Goal: Communication & Community: Answer question/provide support

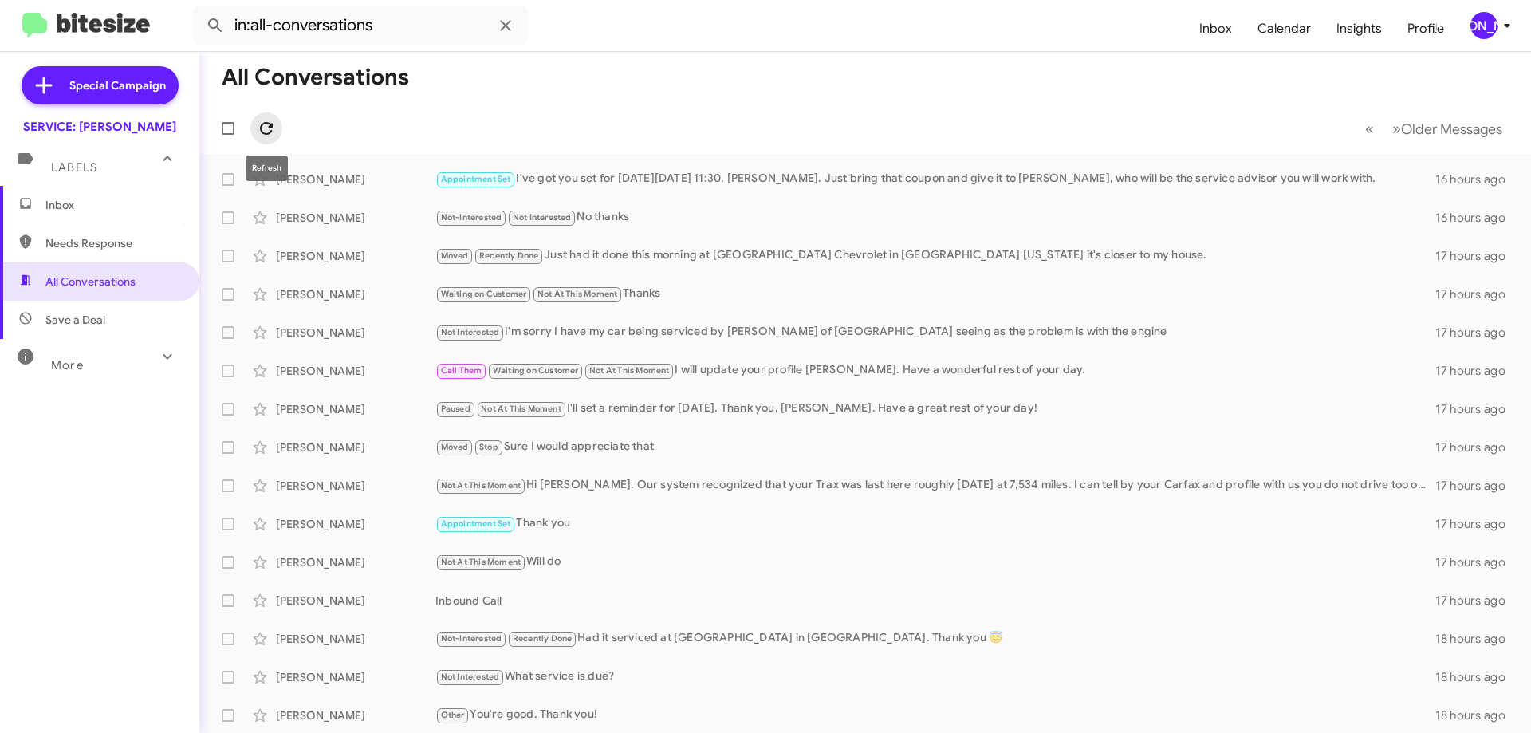
click at [262, 133] on icon at bounding box center [266, 128] width 19 height 19
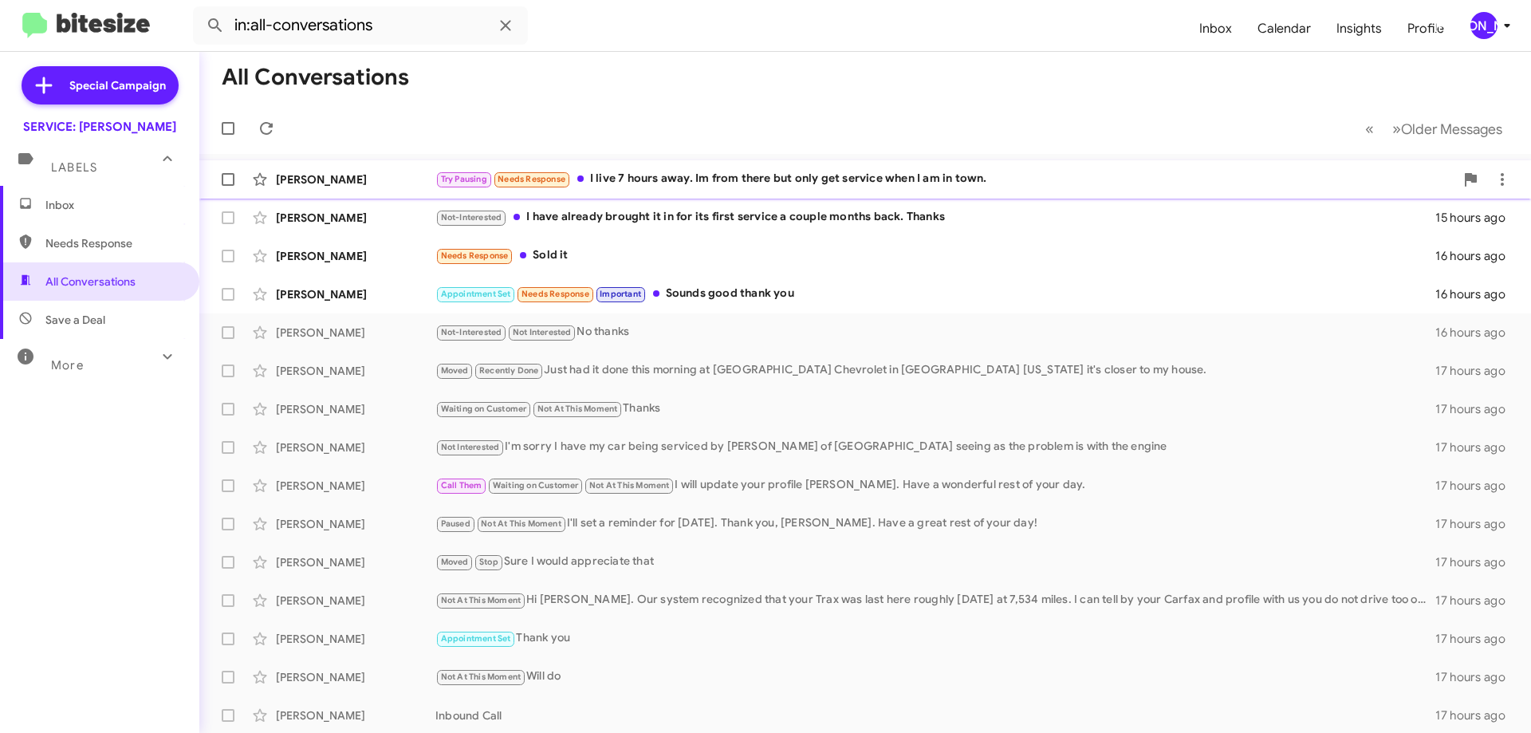
click at [758, 178] on div "Try Pausing Needs Response I live 7 hours away. Im from there but only get serv…" at bounding box center [944, 179] width 1019 height 18
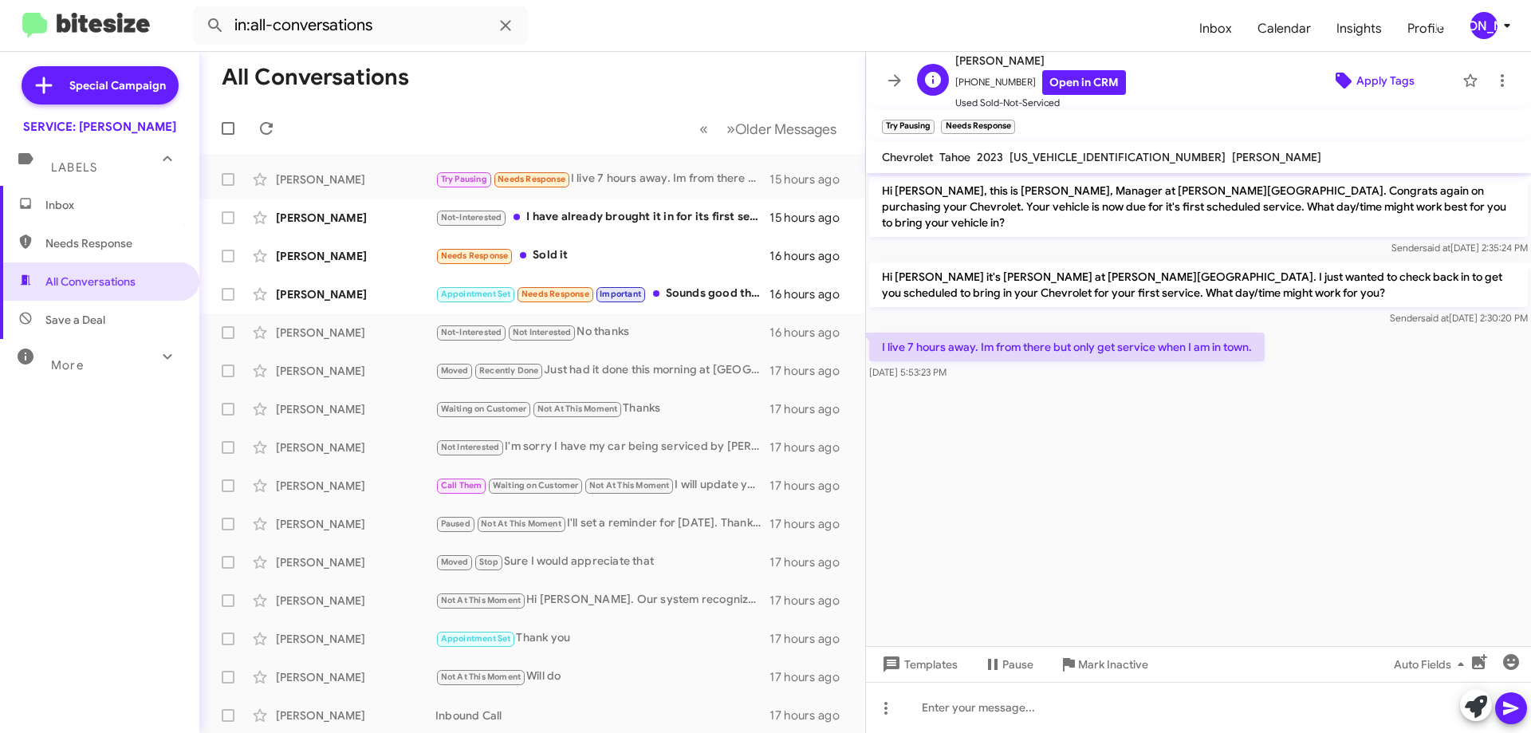
click at [1364, 90] on span "Apply Tags" at bounding box center [1385, 80] width 58 height 29
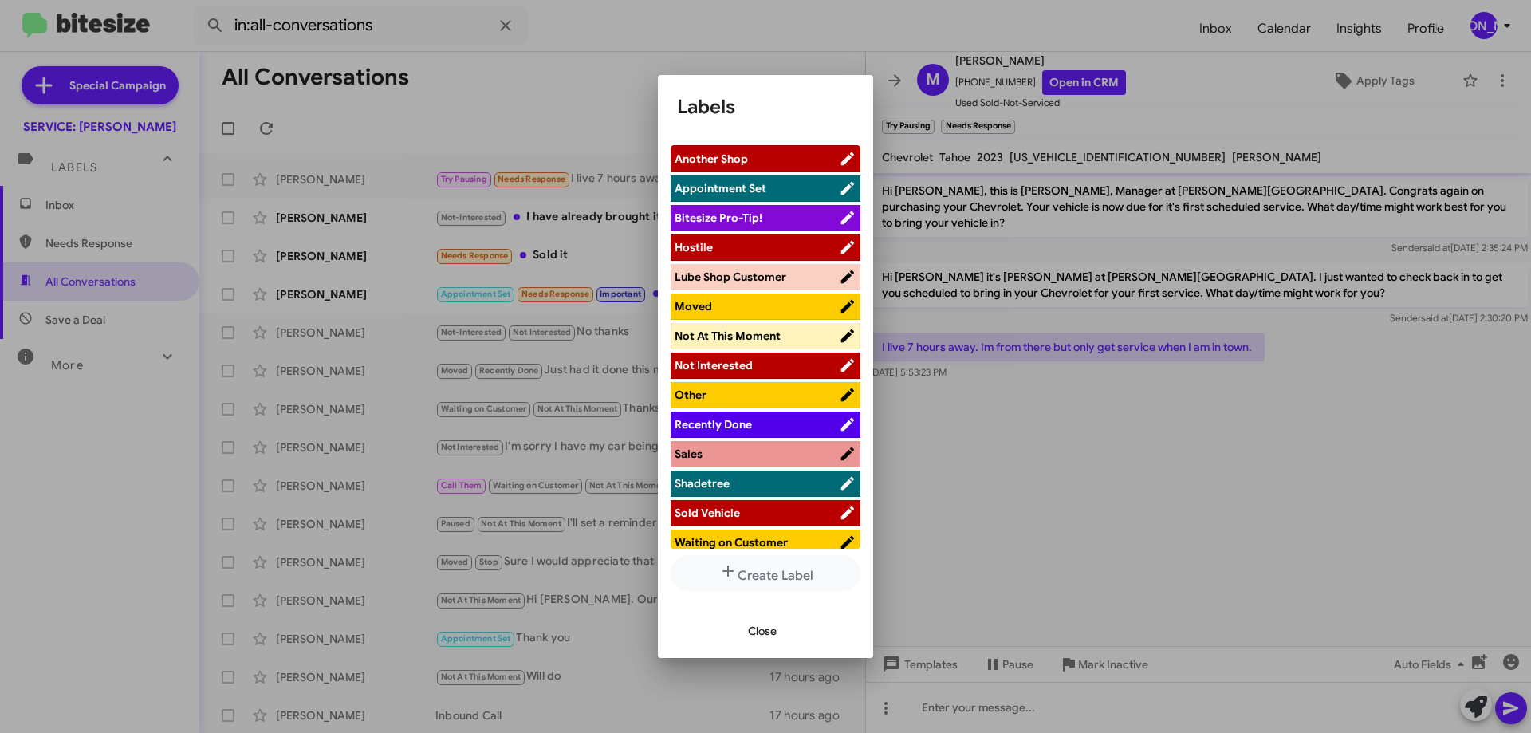
click at [753, 311] on span "Moved" at bounding box center [757, 306] width 164 height 16
click at [1492, 71] on div at bounding box center [765, 366] width 1531 height 733
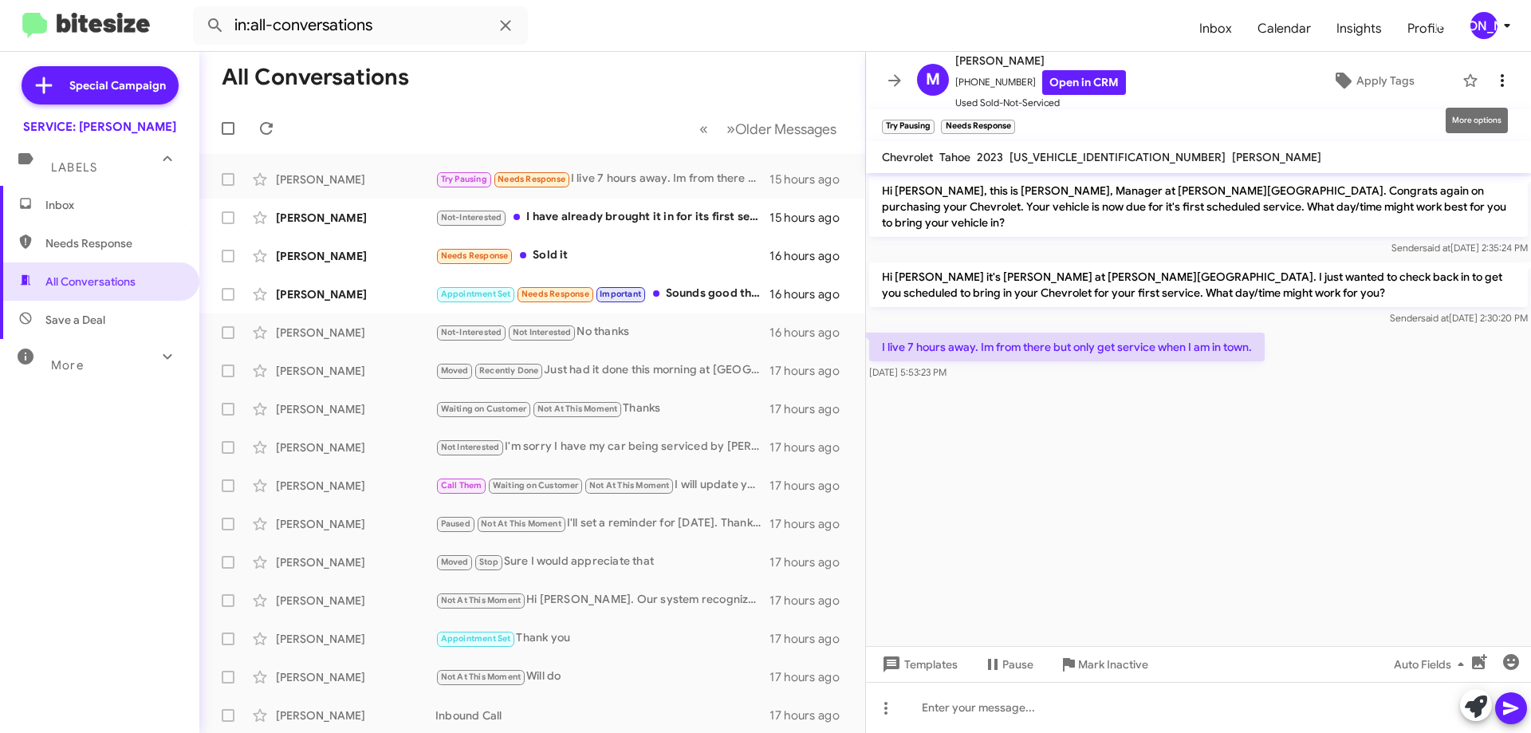
click at [1493, 73] on icon at bounding box center [1502, 80] width 19 height 19
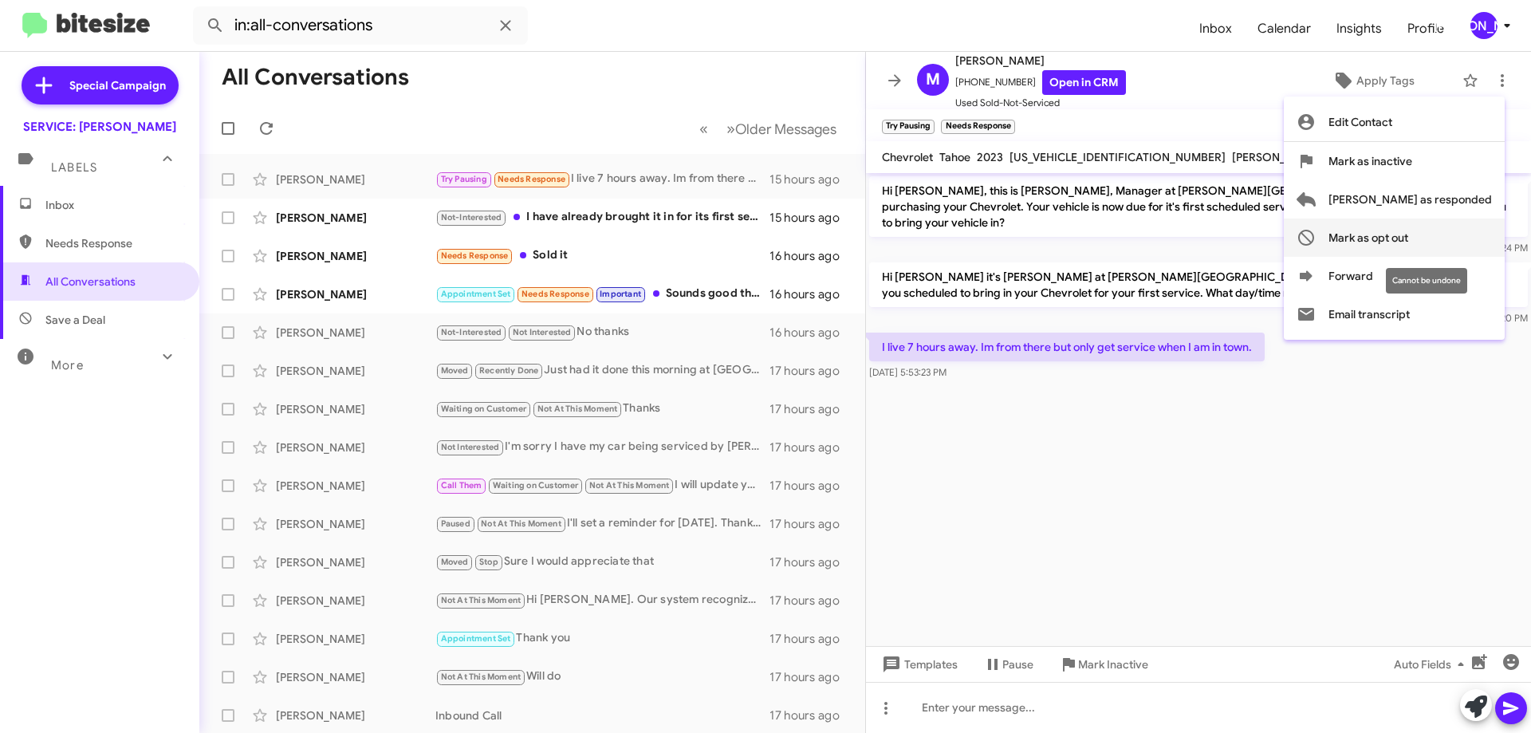
click at [1408, 242] on span "Mark as opt out" at bounding box center [1369, 238] width 80 height 38
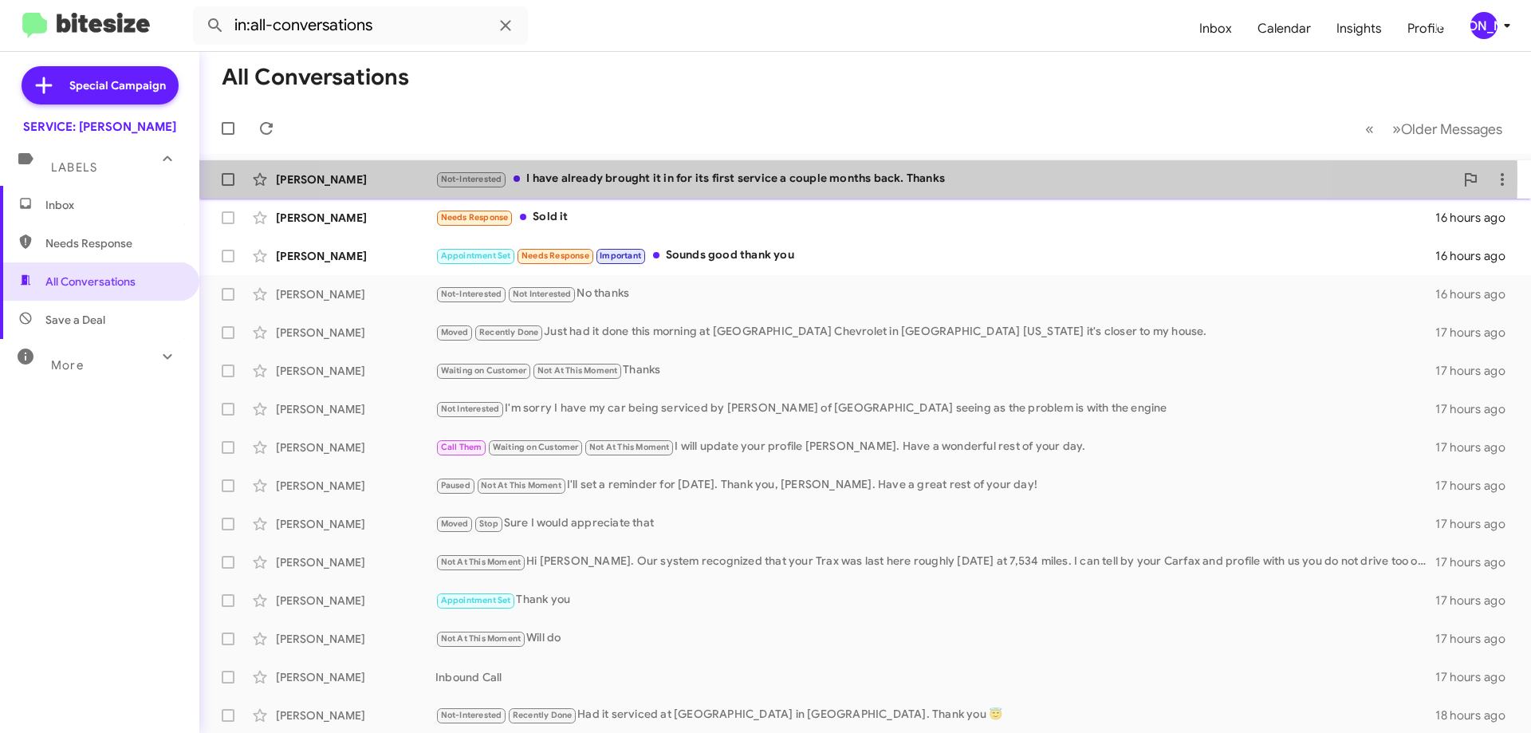
click at [817, 178] on div "Not-Interested I have already brought it in for its first service a couple mont…" at bounding box center [944, 179] width 1019 height 18
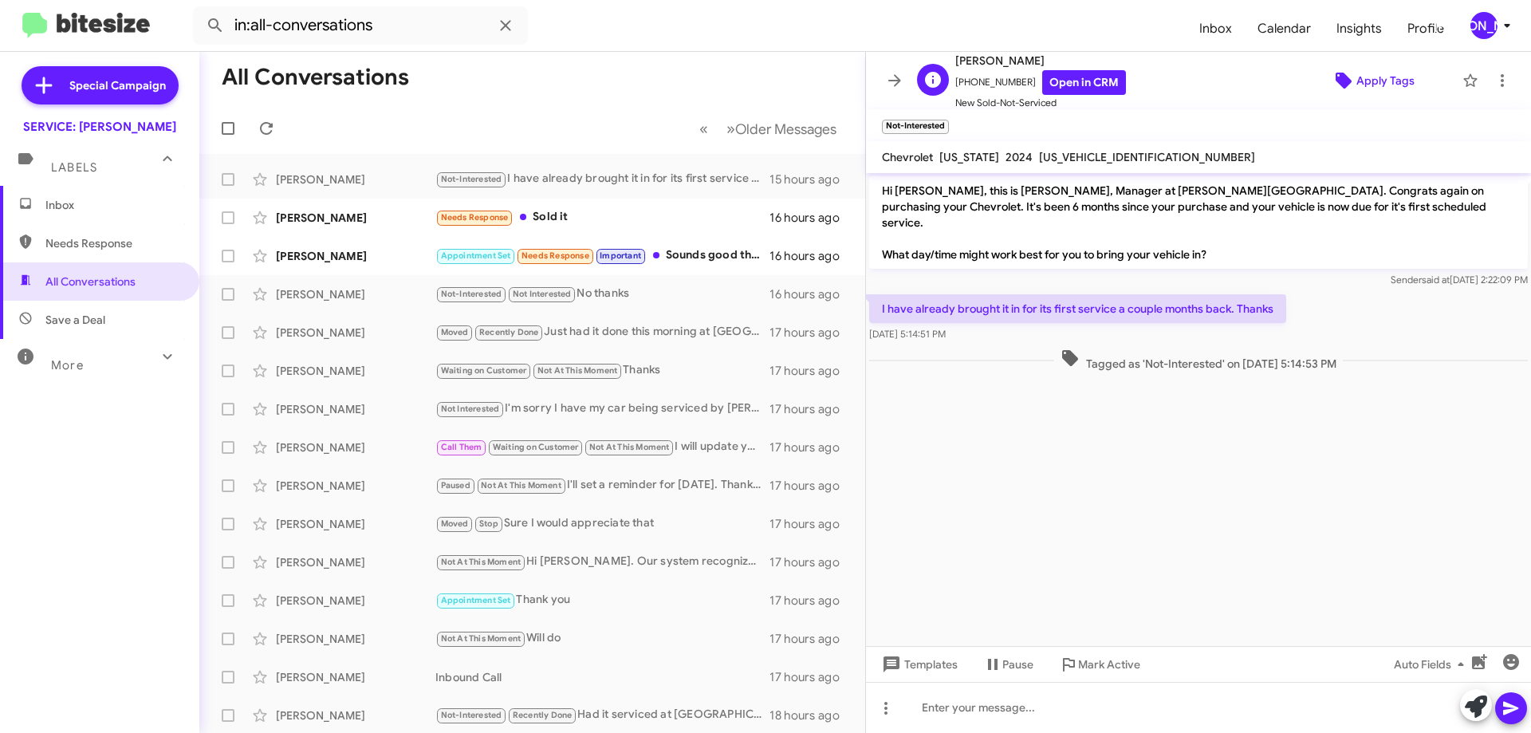
click at [1376, 77] on span "Apply Tags" at bounding box center [1385, 80] width 58 height 29
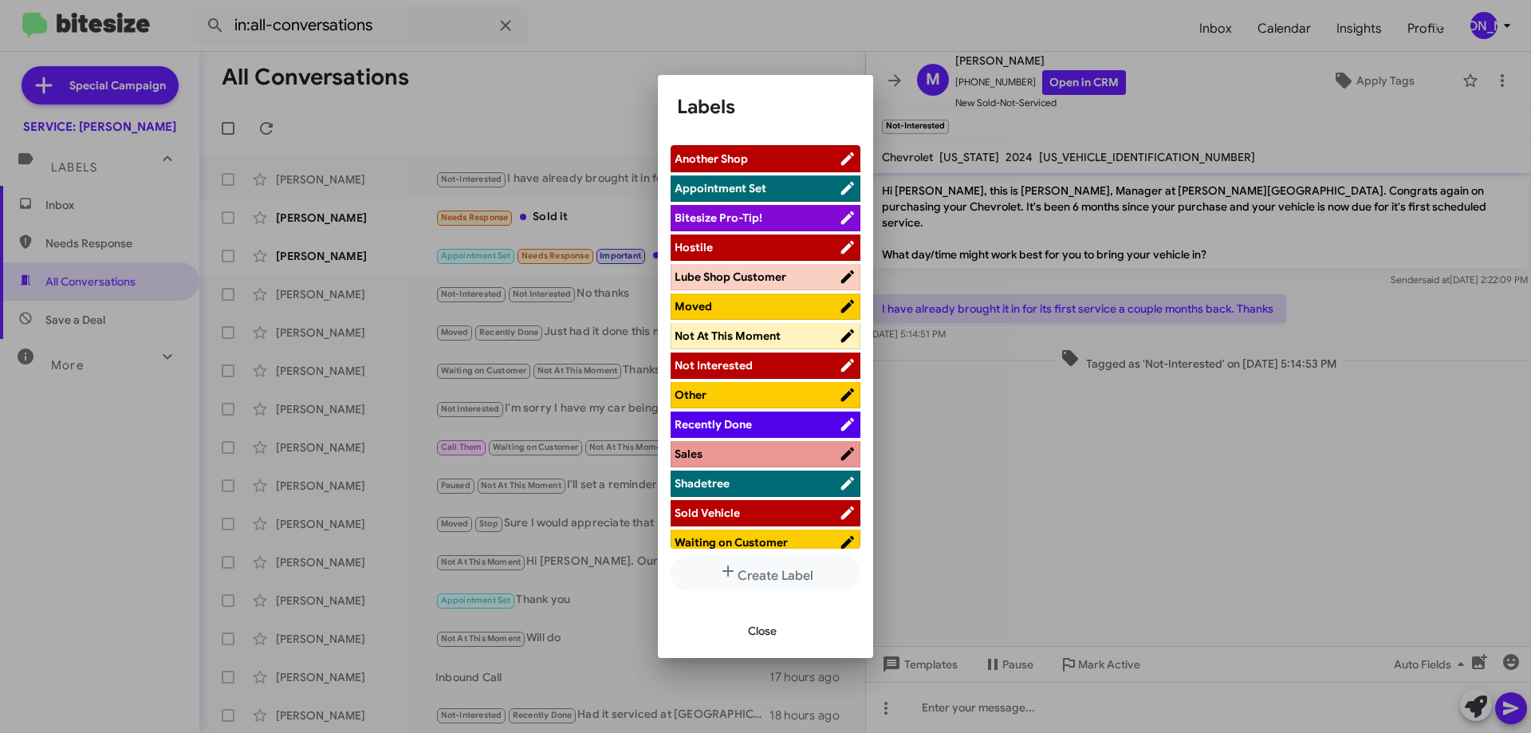
click at [733, 427] on span "Recently Done" at bounding box center [713, 424] width 77 height 14
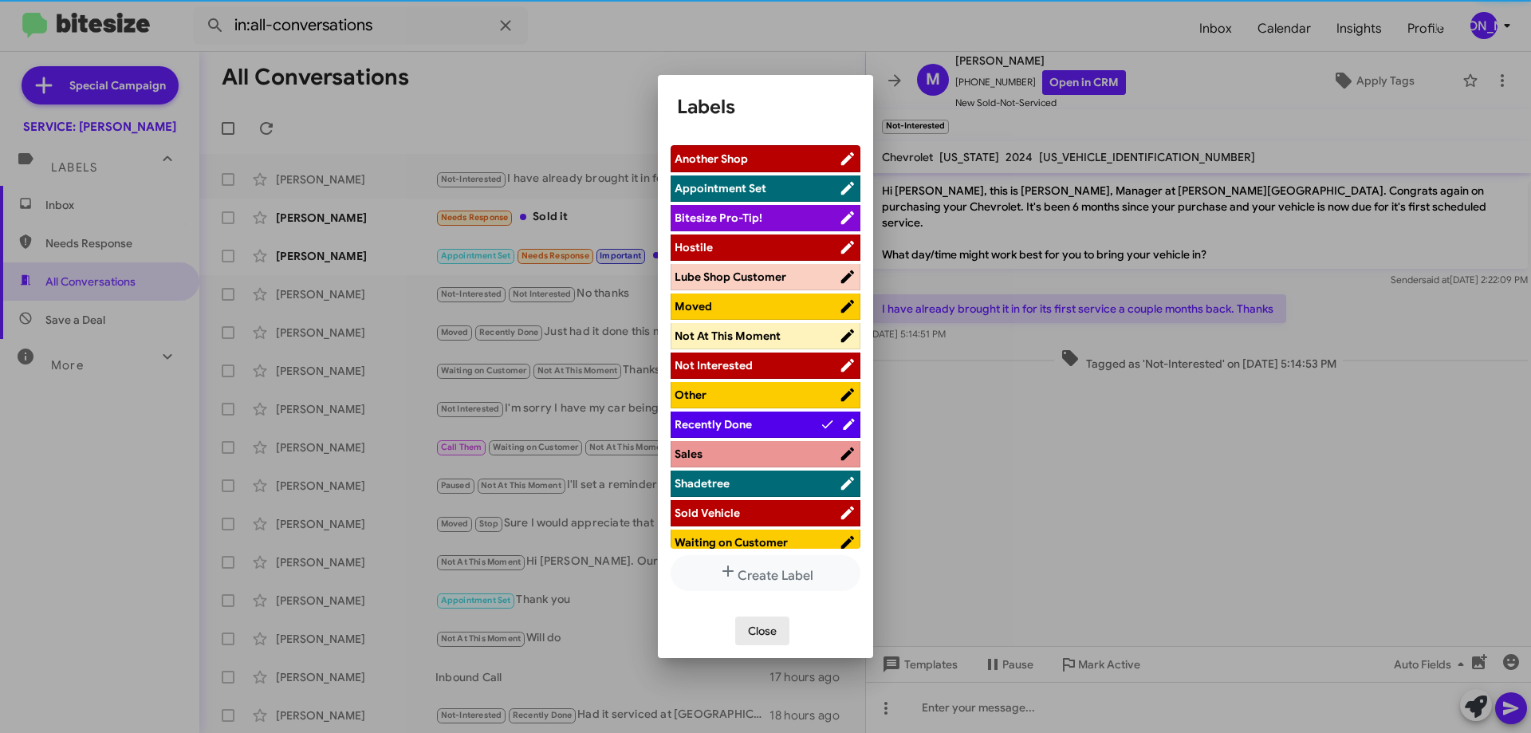
click at [763, 631] on span "Close" at bounding box center [762, 630] width 29 height 29
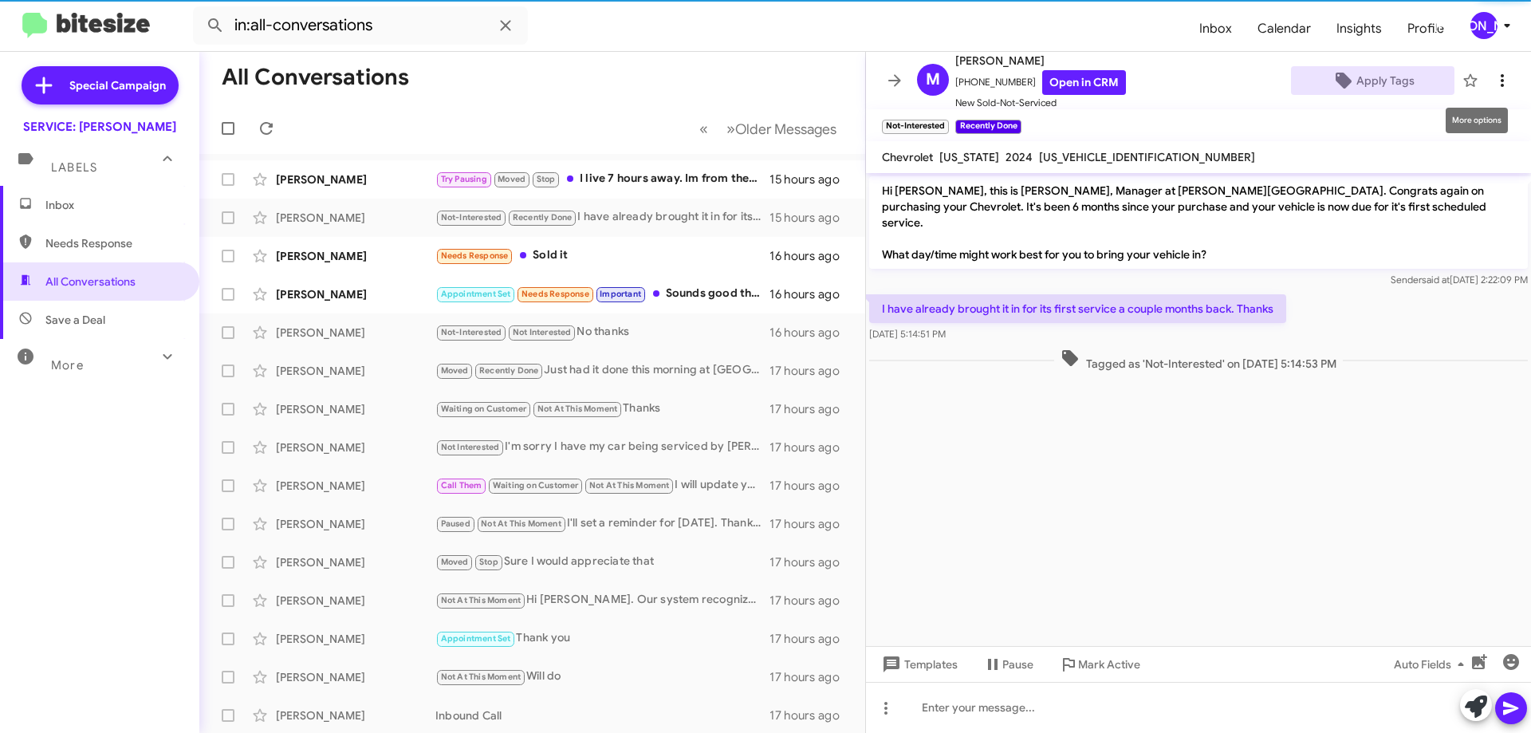
click at [1493, 79] on icon at bounding box center [1502, 80] width 19 height 19
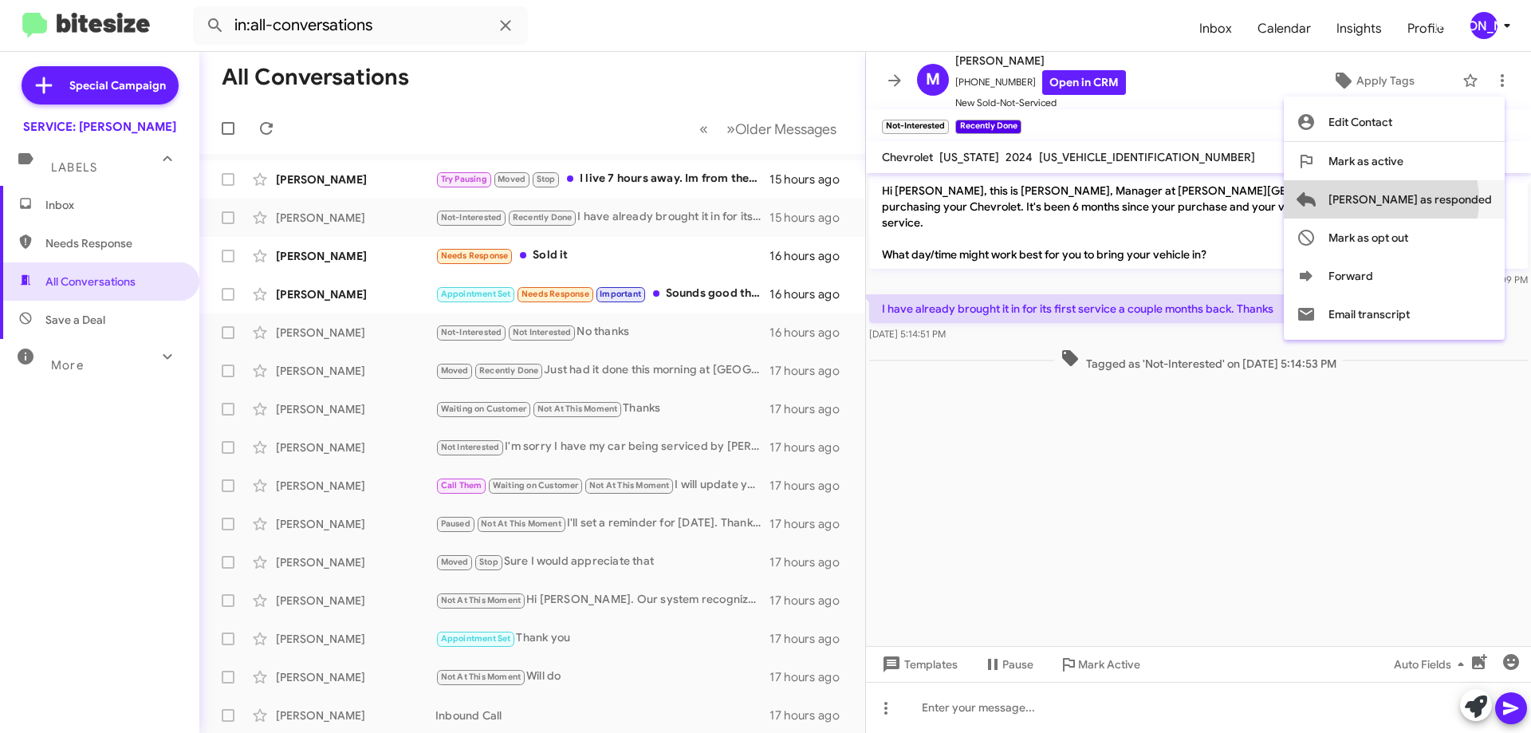
click at [1445, 200] on span "[PERSON_NAME] as responded" at bounding box center [1410, 199] width 163 height 38
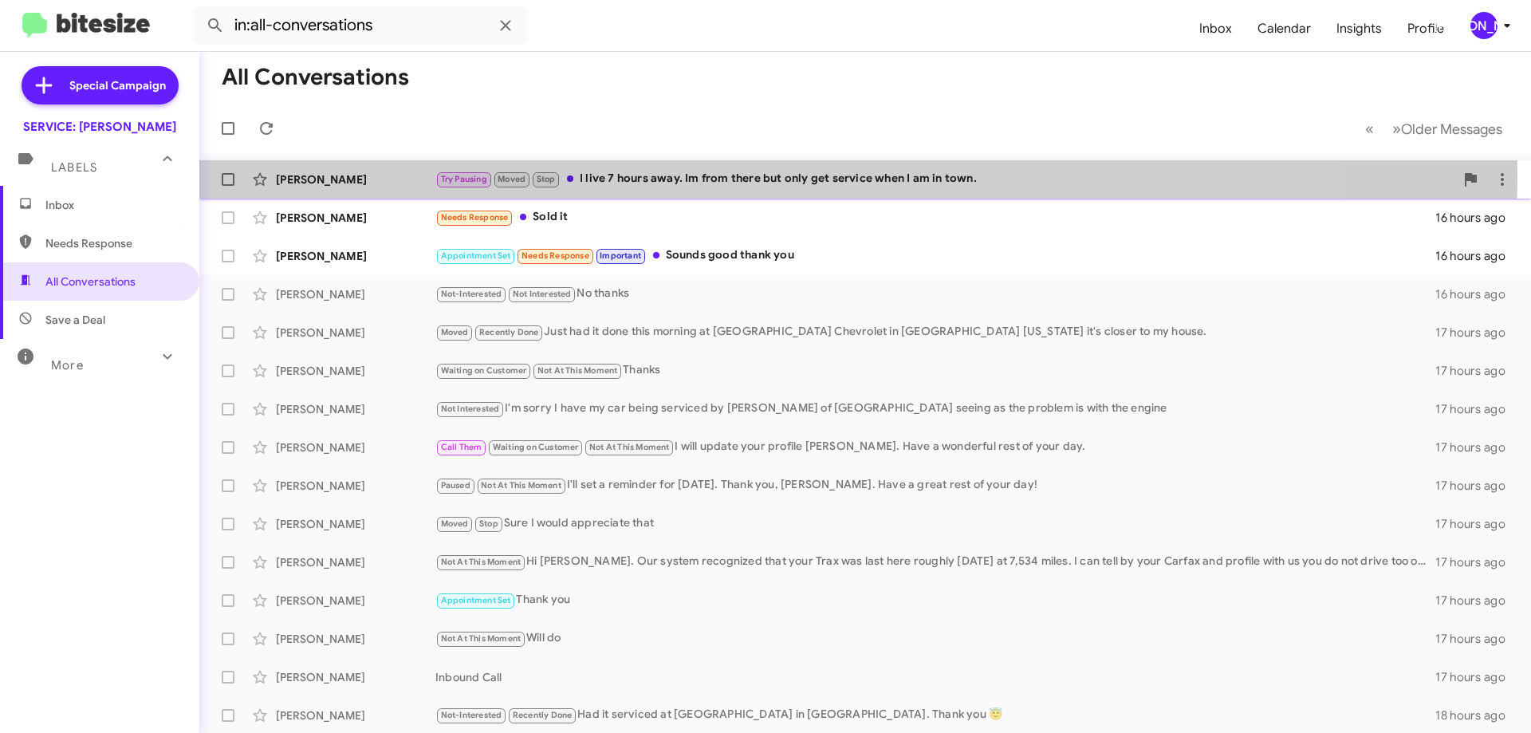
click at [722, 176] on div "Try Pausing Moved Stop I live 7 hours away. Im from there but only get service …" at bounding box center [944, 179] width 1019 height 18
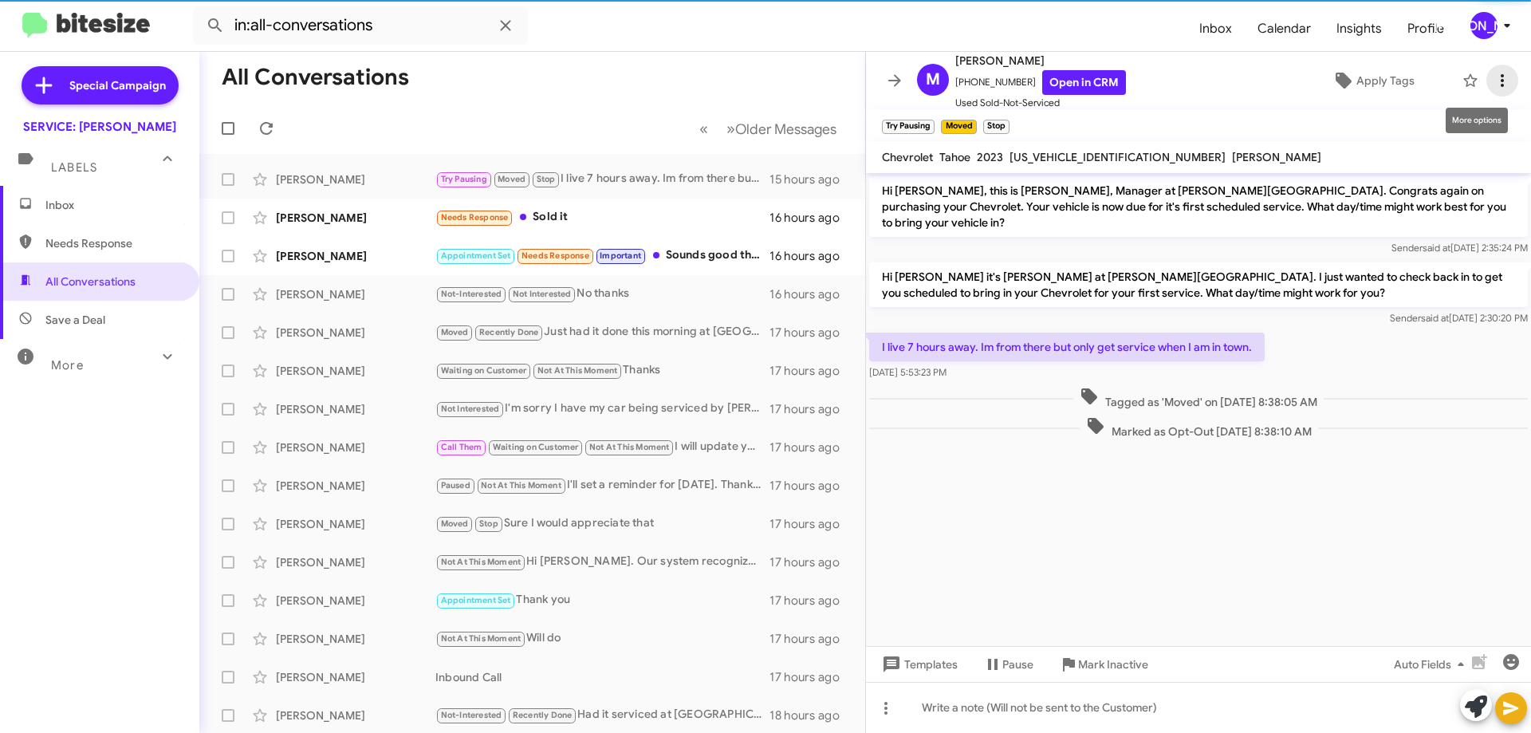
click at [1496, 77] on icon at bounding box center [1502, 80] width 19 height 19
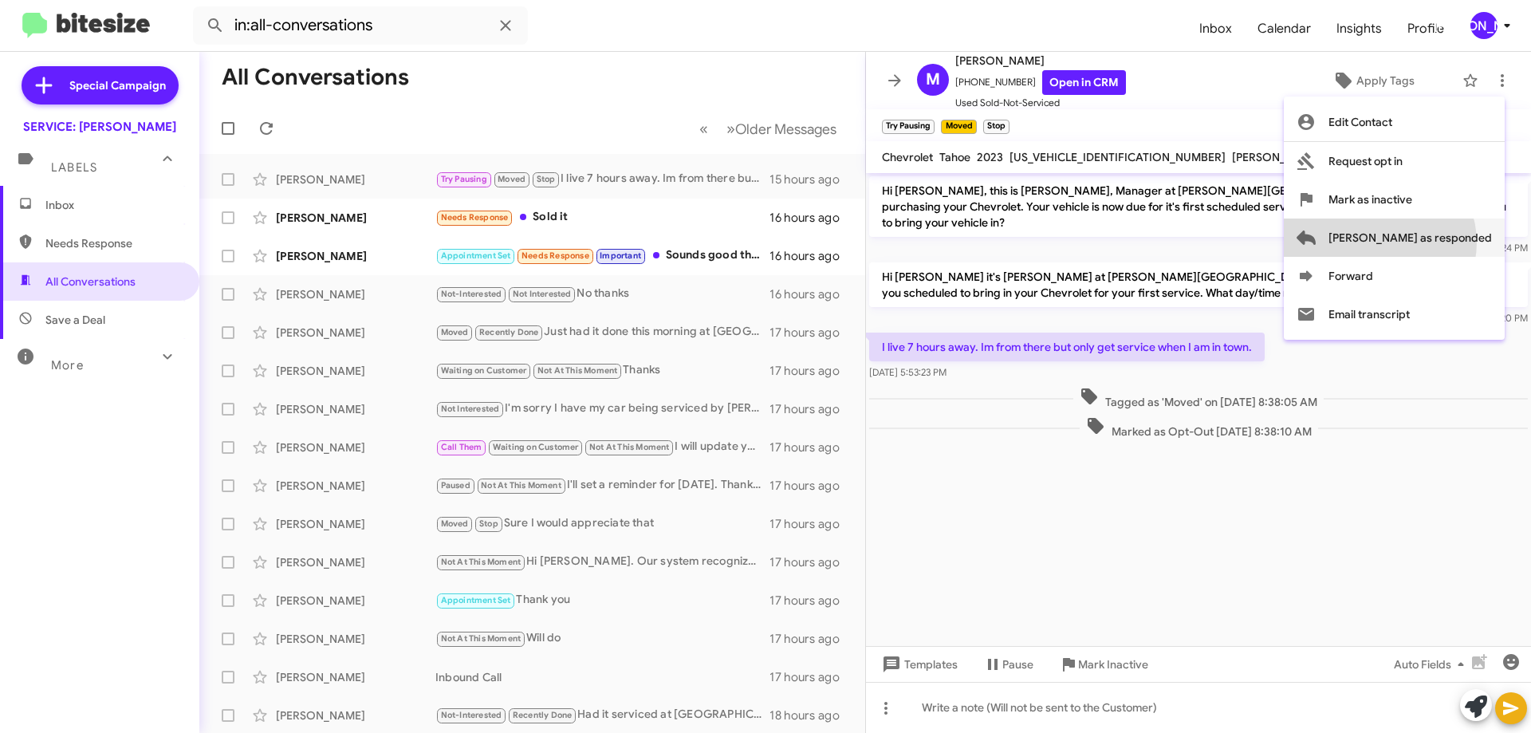
click at [1443, 242] on span "[PERSON_NAME] as responded" at bounding box center [1410, 238] width 163 height 38
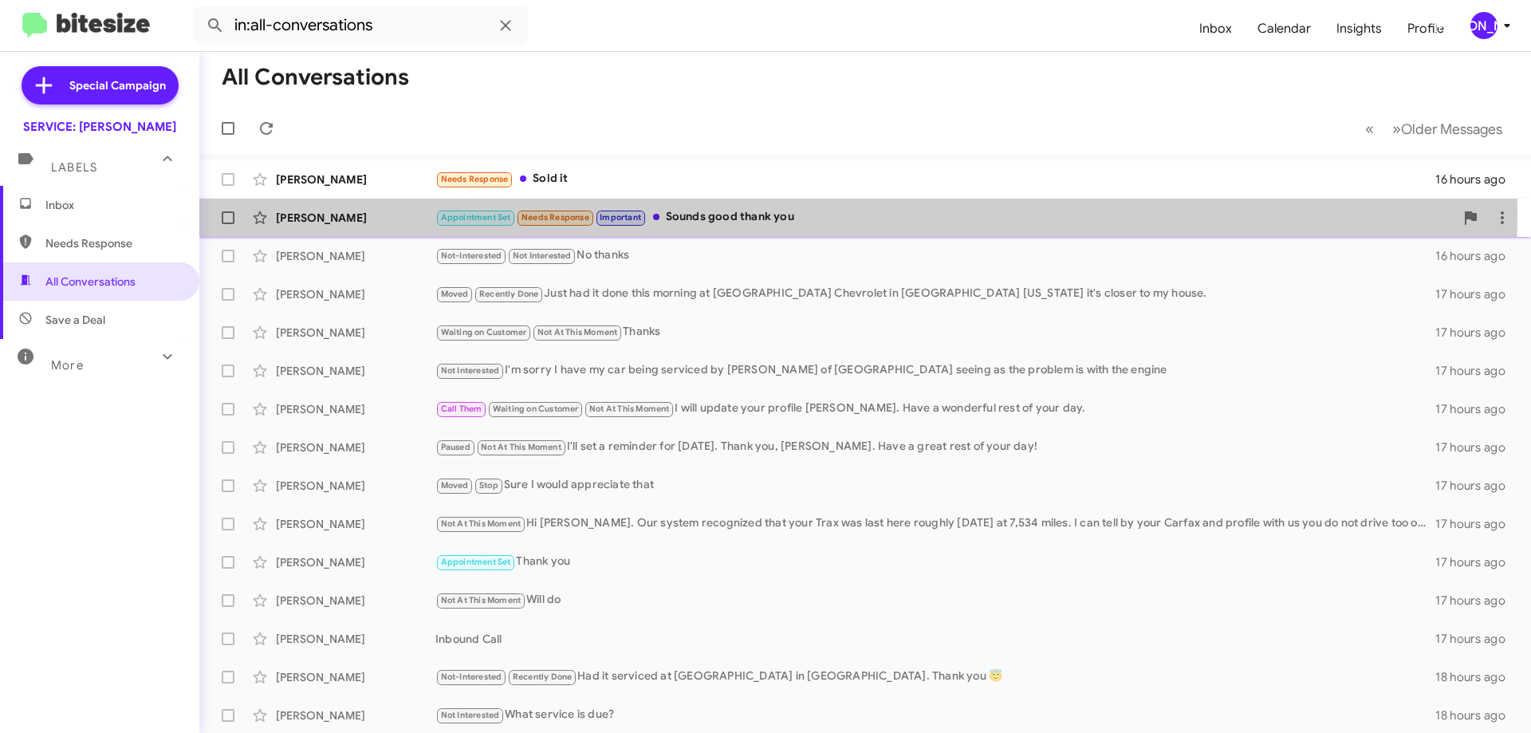
click at [715, 212] on div "Appointment Set Needs Response Important Sounds good thank you" at bounding box center [944, 217] width 1019 height 18
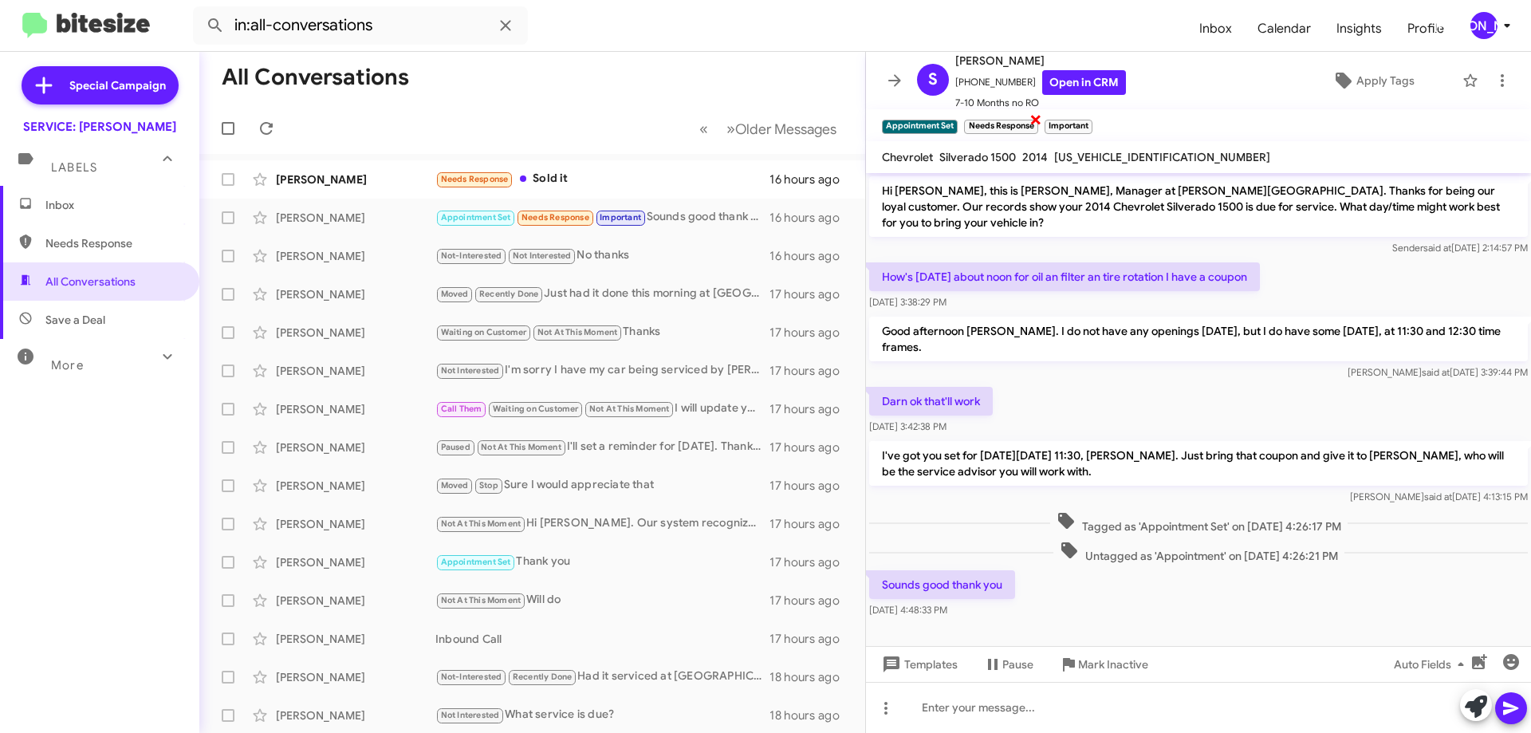
click at [1038, 117] on span "×" at bounding box center [1036, 118] width 13 height 19
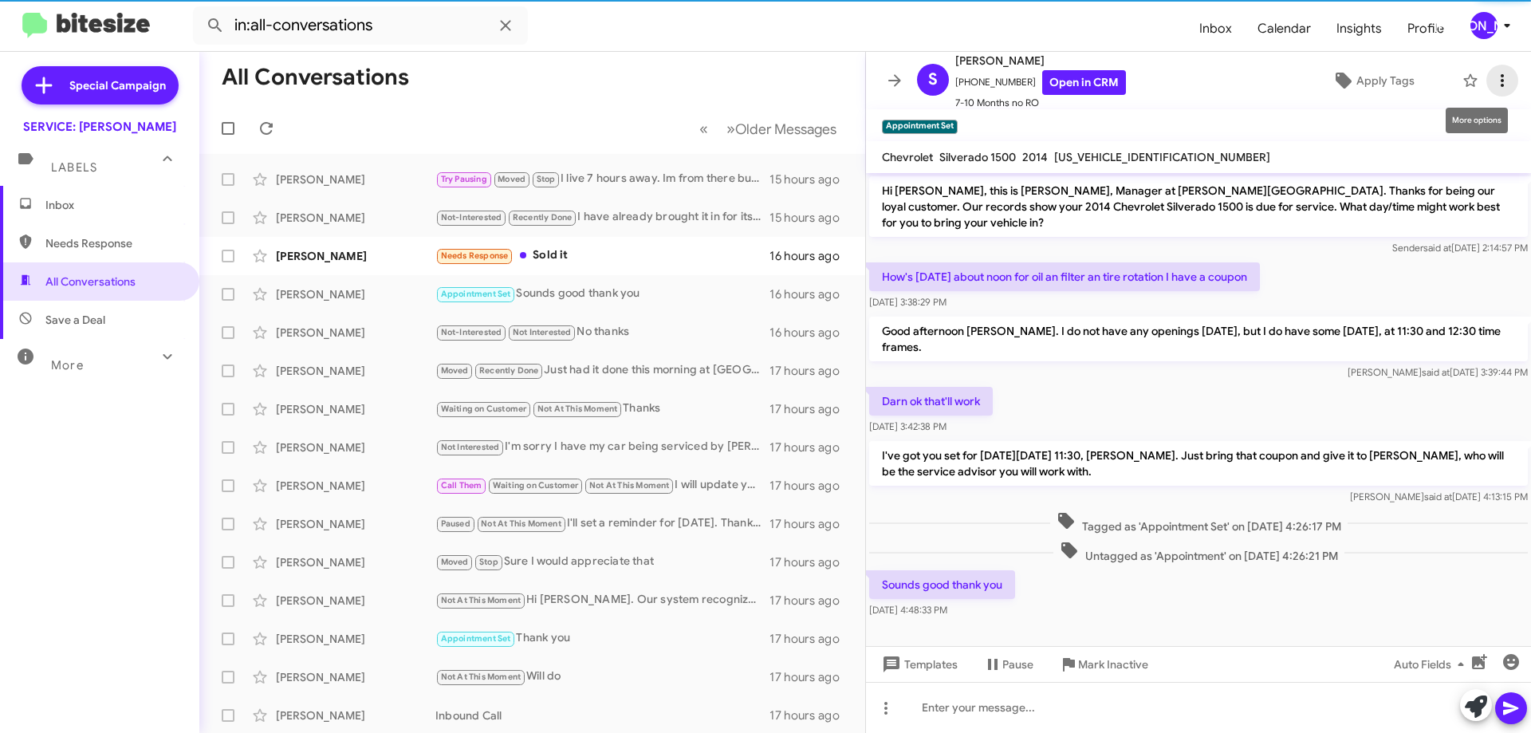
click at [1498, 80] on icon at bounding box center [1502, 80] width 19 height 19
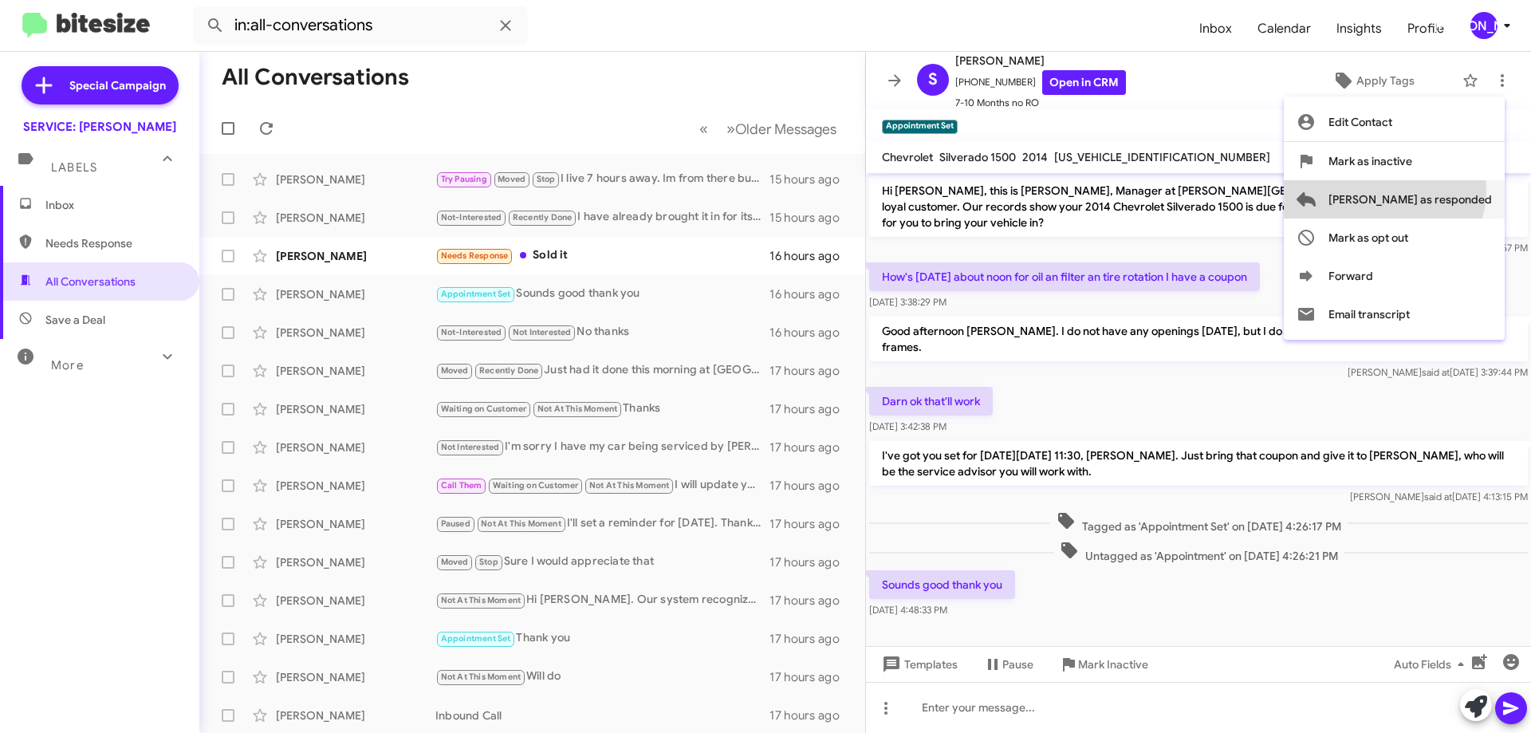
click at [1447, 190] on span "[PERSON_NAME] as responded" at bounding box center [1410, 199] width 163 height 38
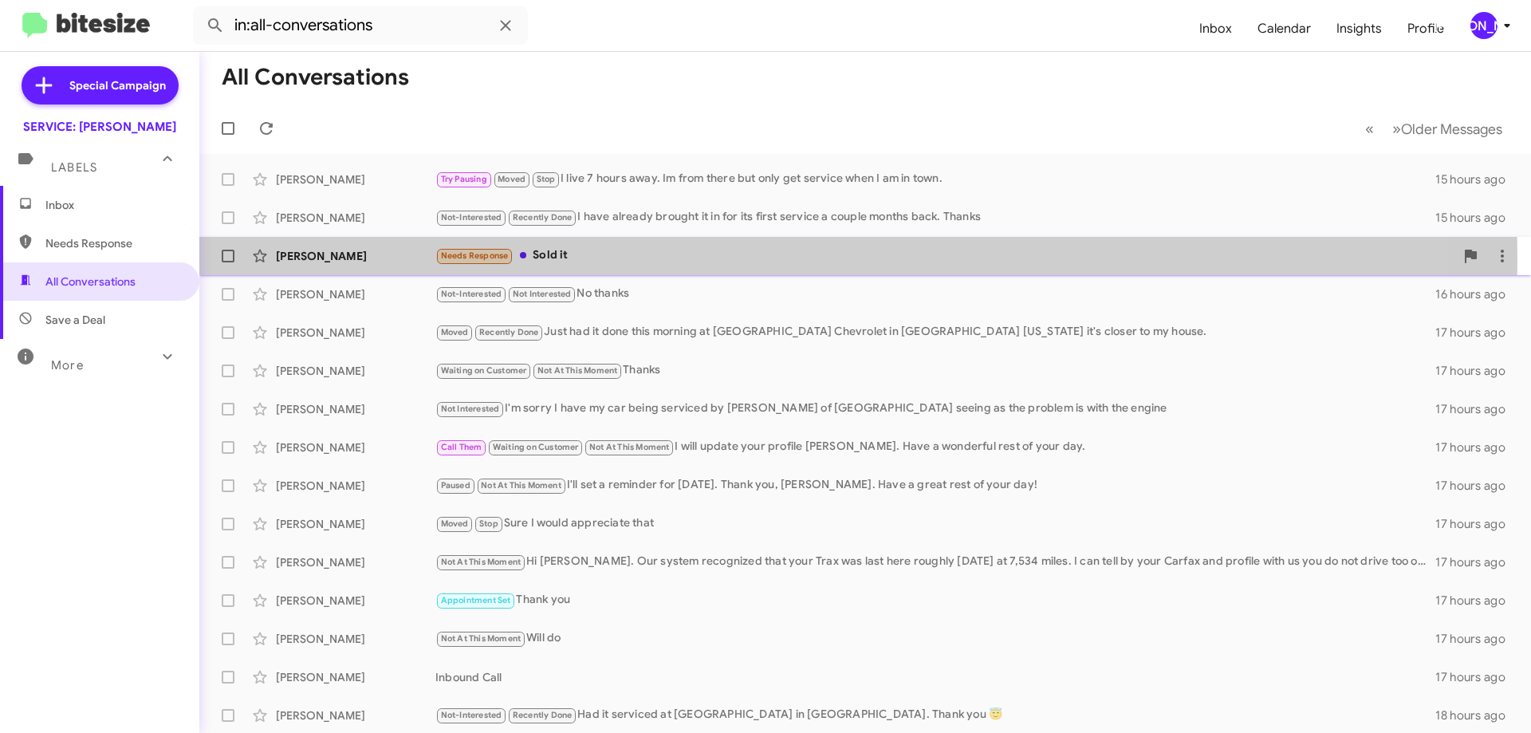
click at [571, 258] on div "Needs Response Sold it" at bounding box center [944, 255] width 1019 height 18
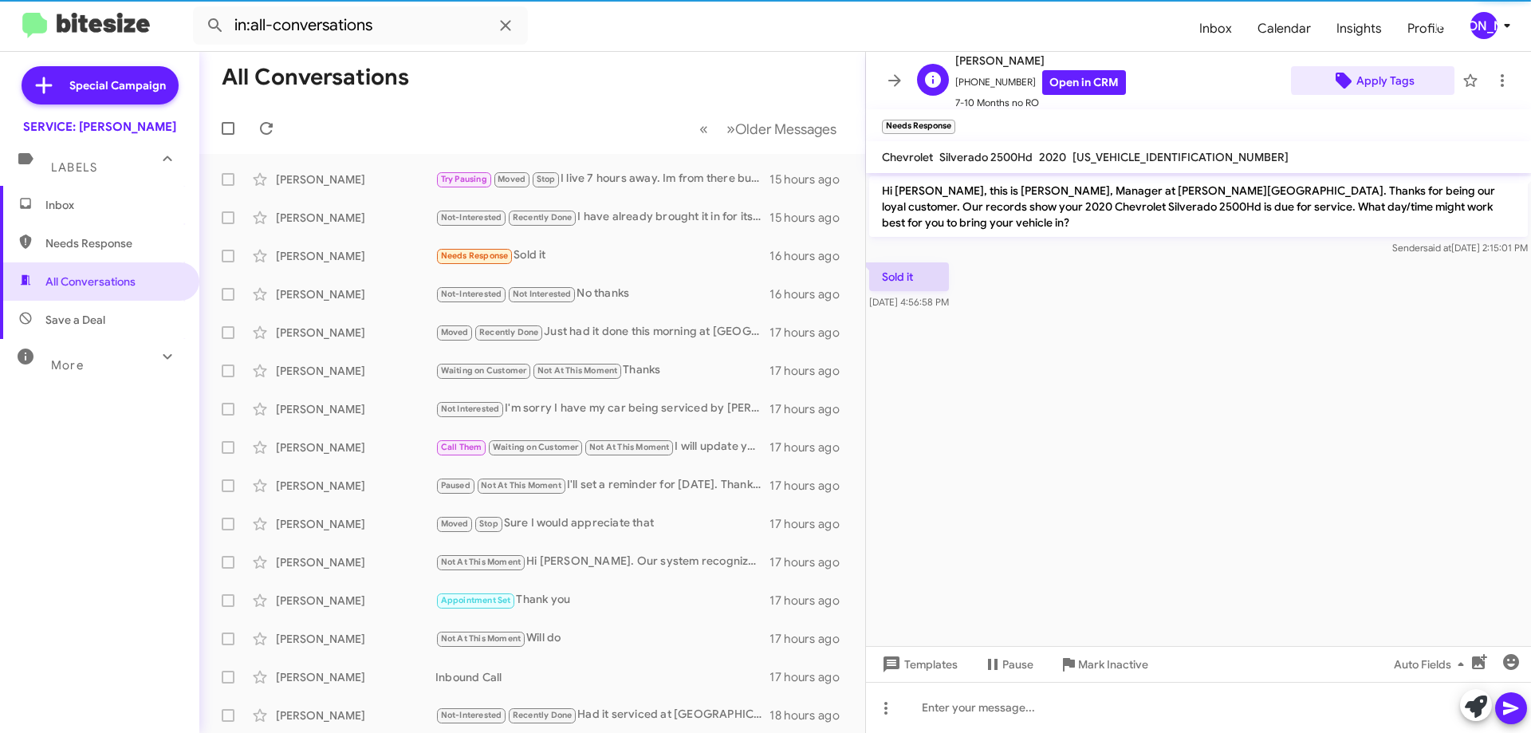
click at [1377, 79] on span "Apply Tags" at bounding box center [1385, 80] width 58 height 29
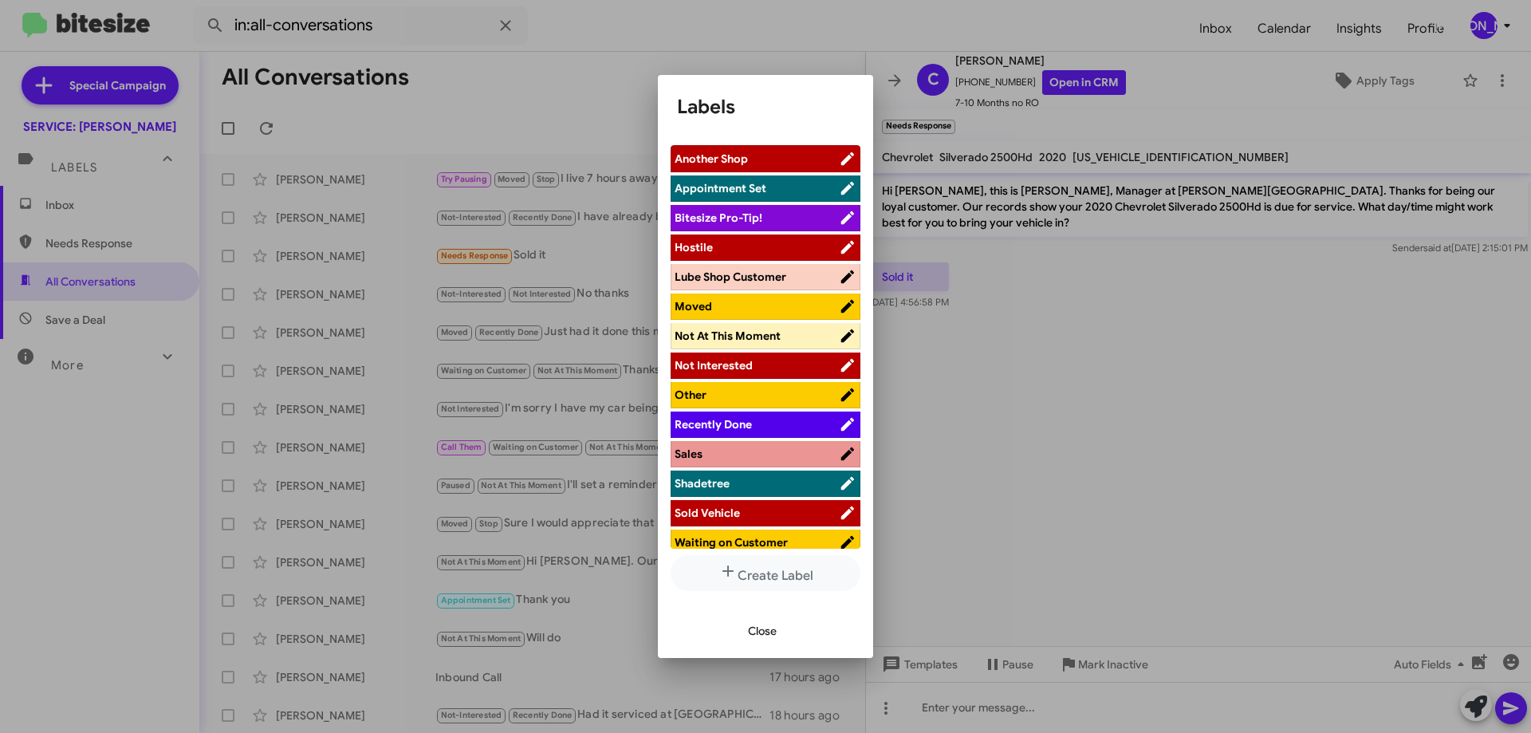
click at [733, 511] on span "Sold Vehicle" at bounding box center [707, 513] width 65 height 14
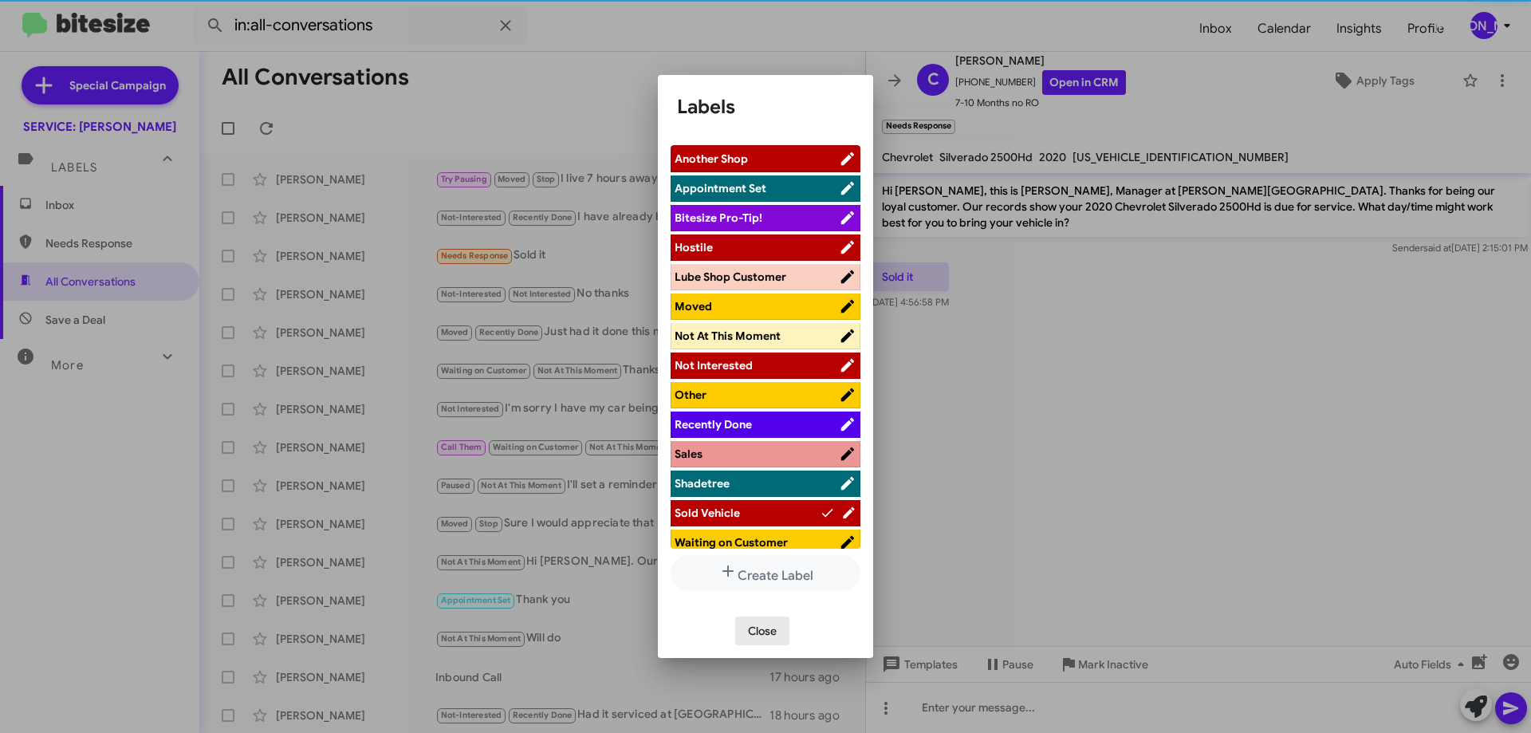
click at [756, 631] on span "Close" at bounding box center [762, 630] width 29 height 29
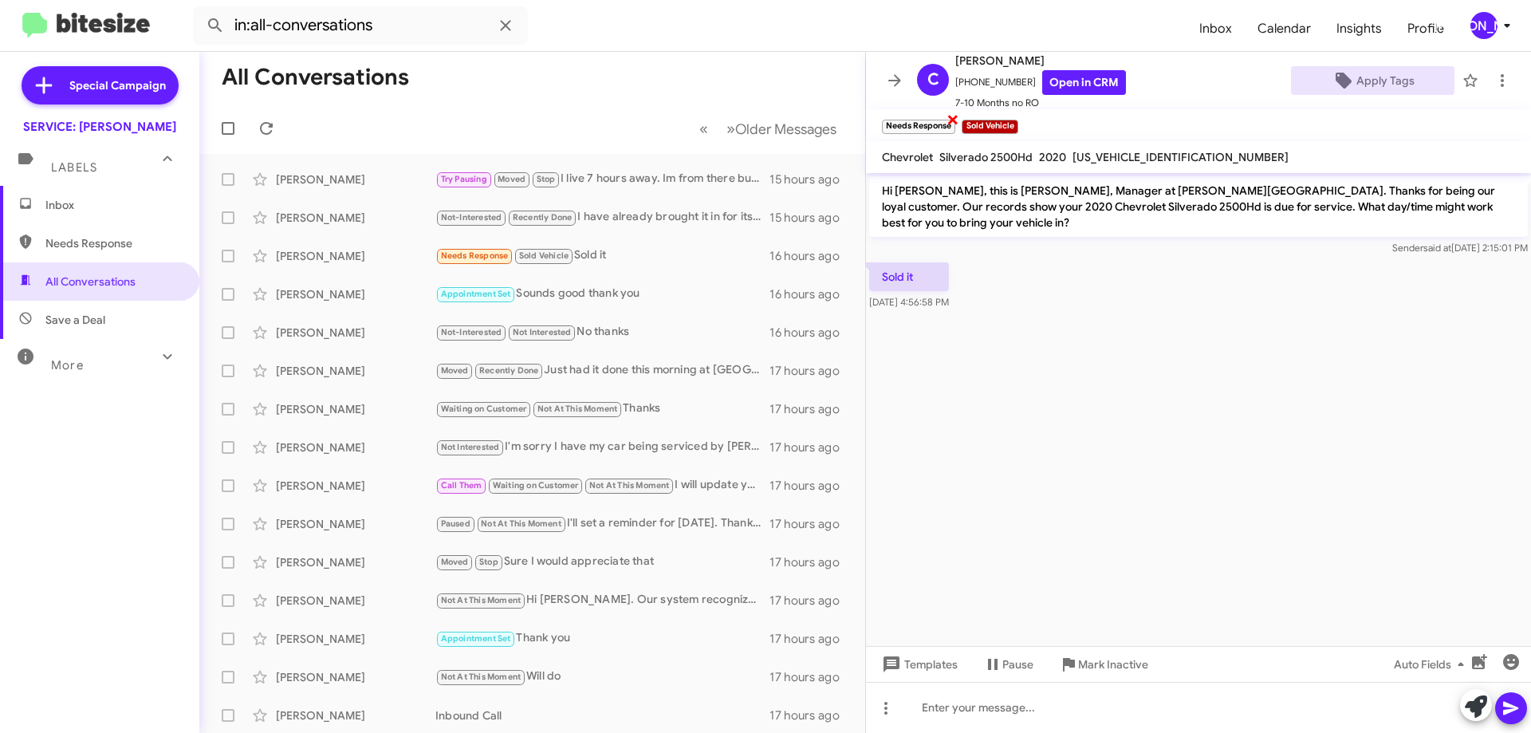
click at [954, 120] on span "×" at bounding box center [953, 118] width 13 height 19
click at [1497, 78] on icon at bounding box center [1502, 80] width 19 height 19
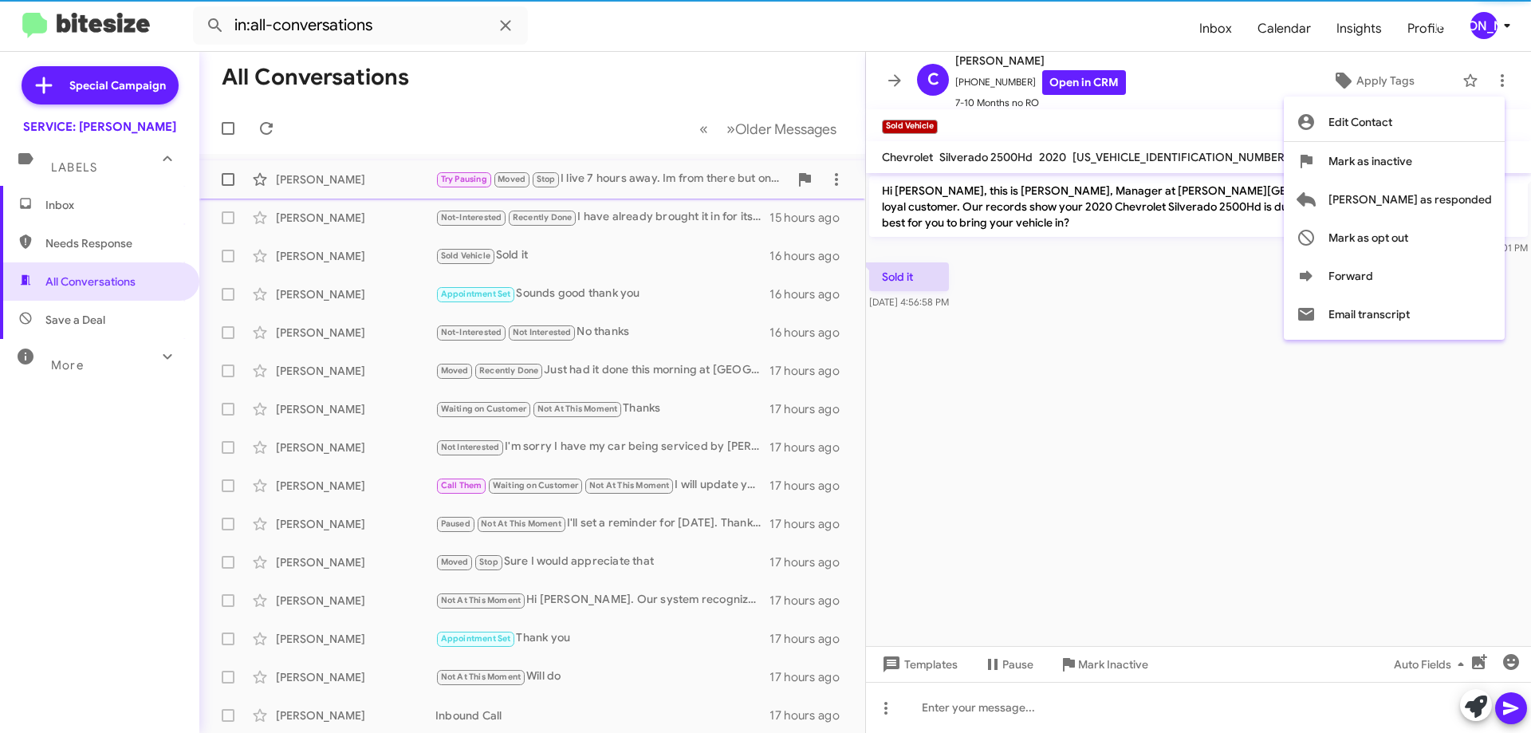
click at [1455, 191] on span "[PERSON_NAME] as responded" at bounding box center [1410, 199] width 163 height 38
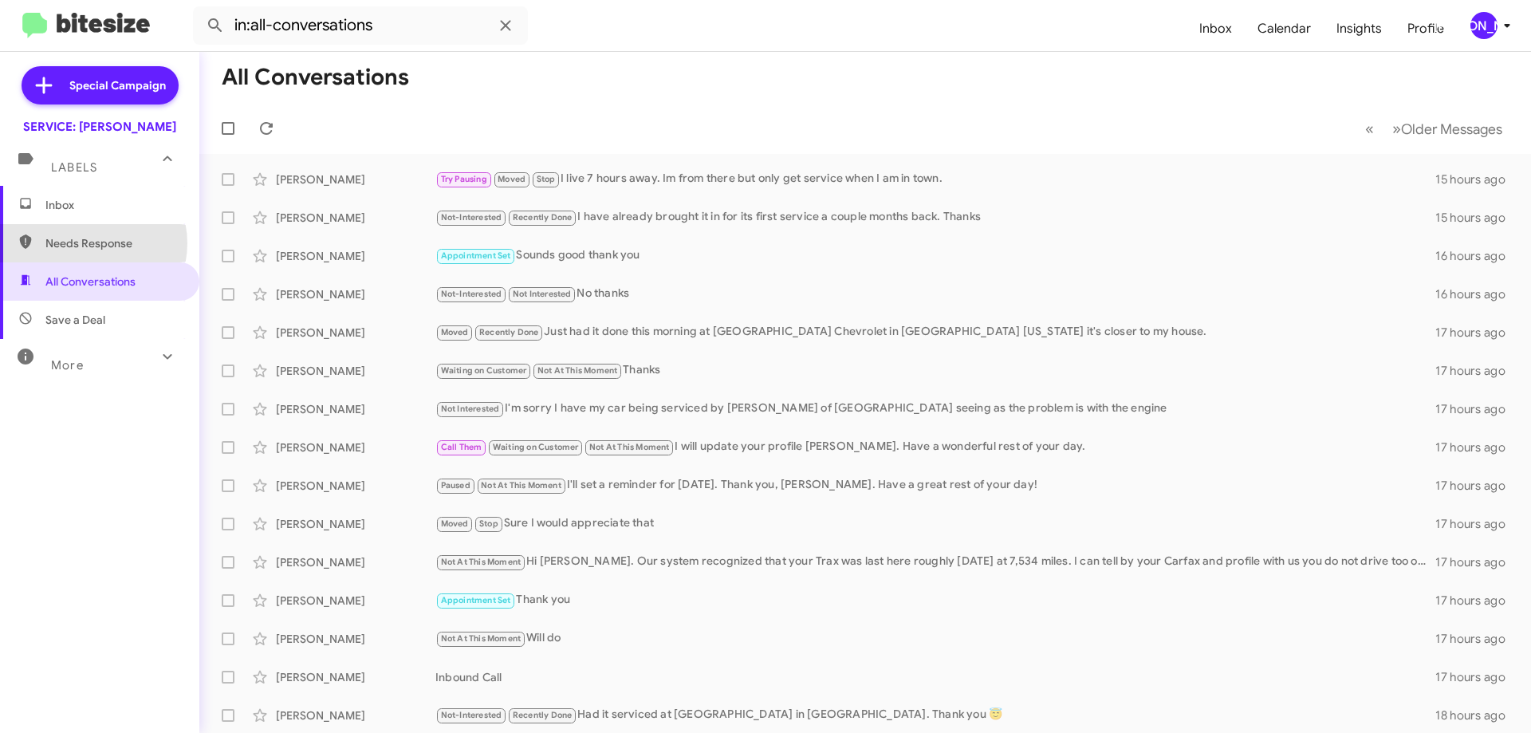
click at [89, 243] on span "Needs Response" at bounding box center [113, 243] width 136 height 16
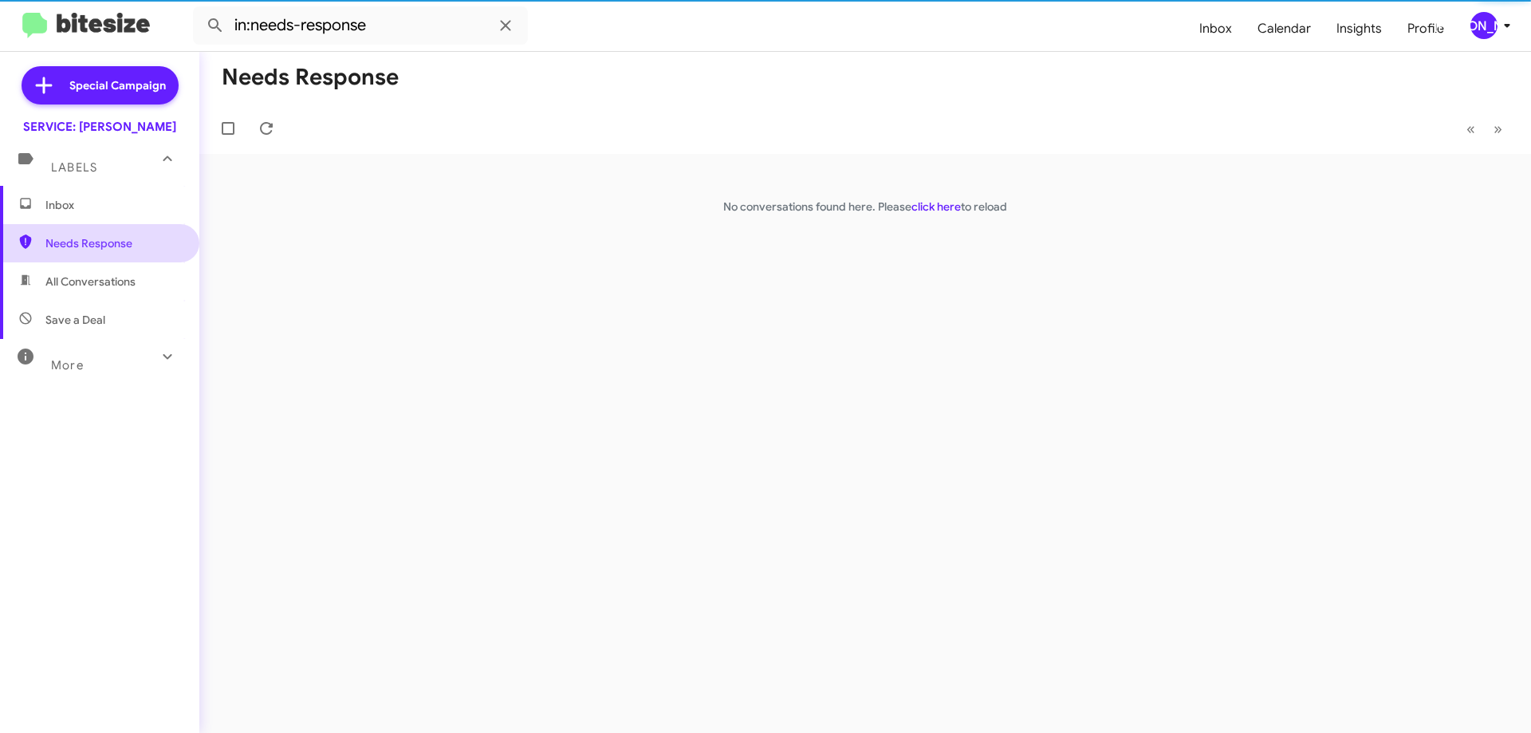
click at [75, 259] on span "Needs Response" at bounding box center [99, 243] width 199 height 38
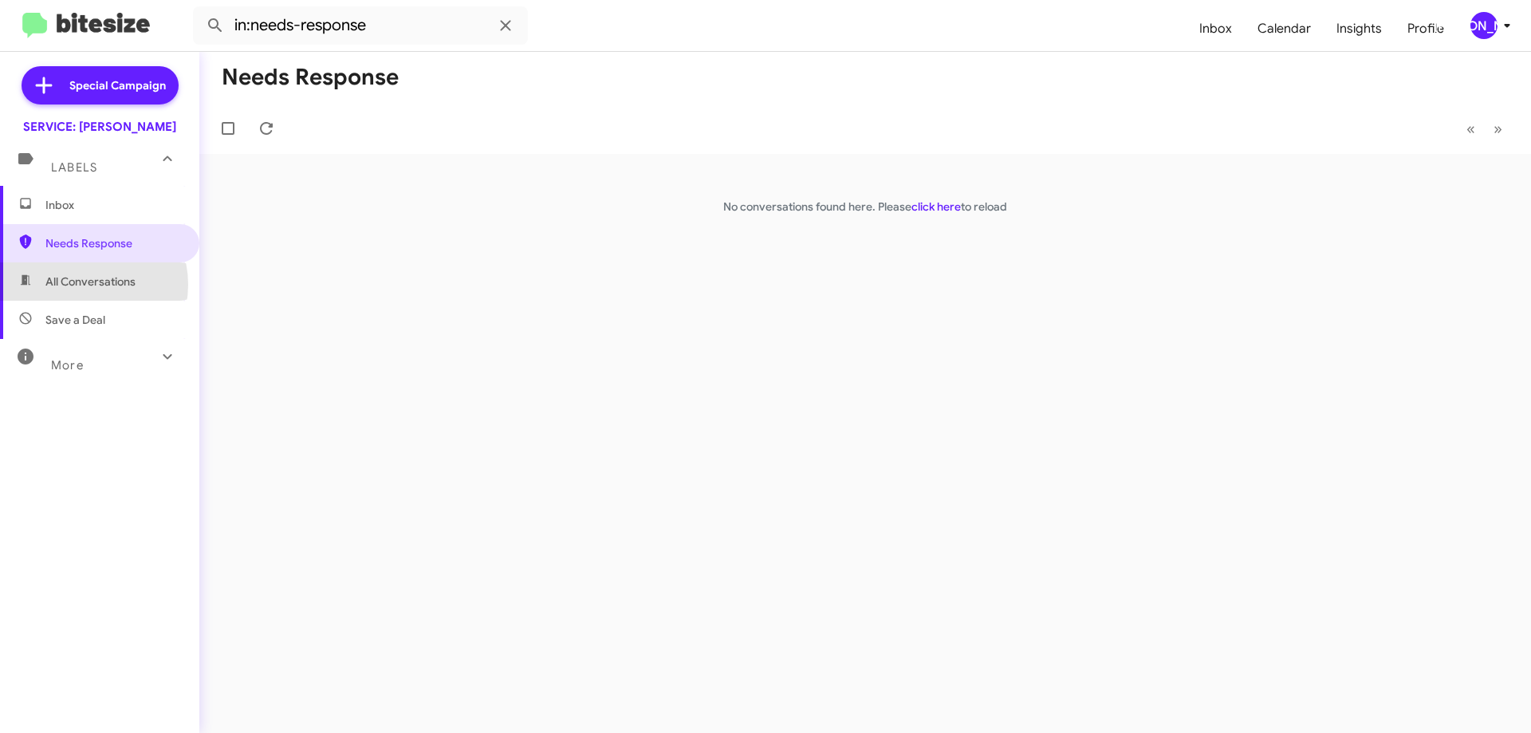
click at [79, 285] on span "All Conversations" at bounding box center [90, 282] width 90 height 16
type input "in:all-conversations"
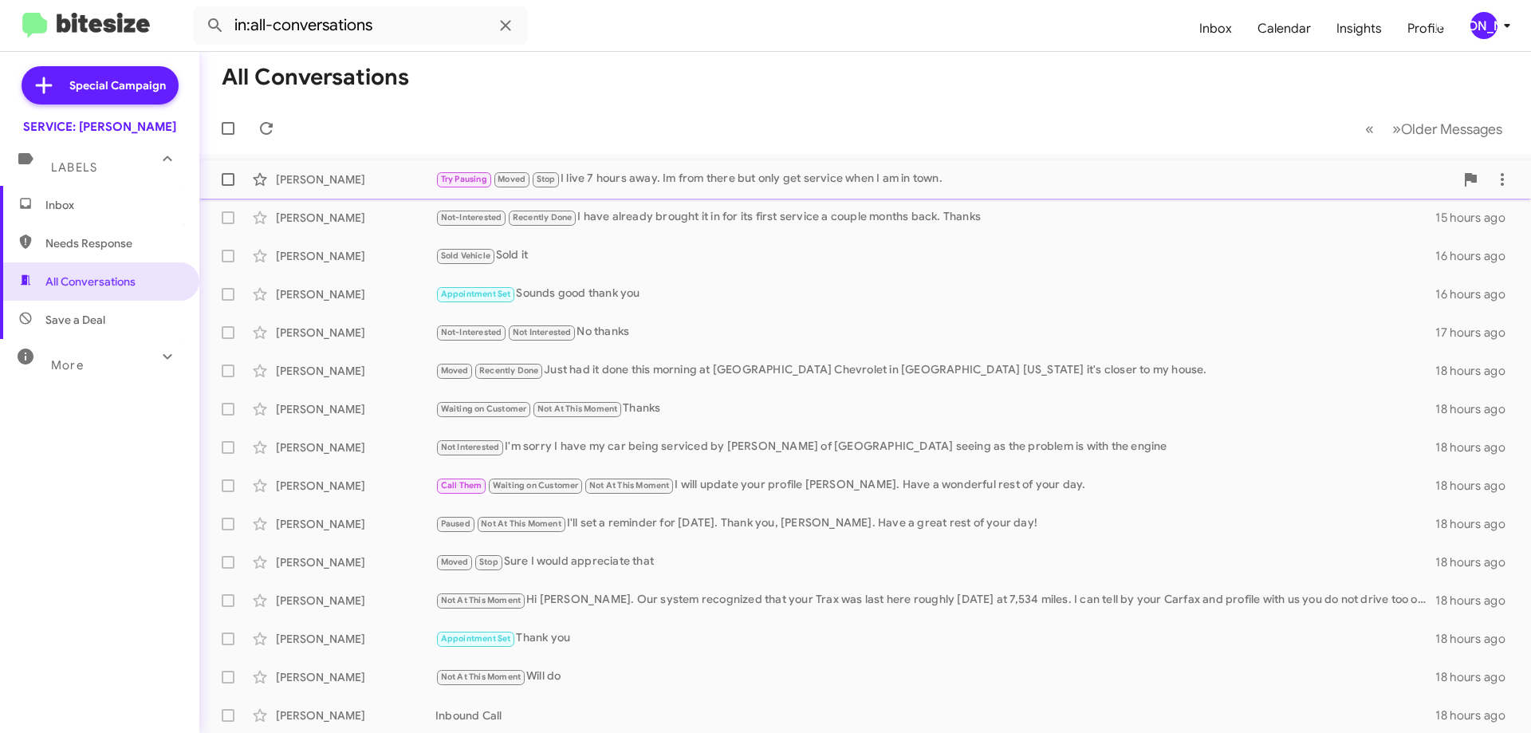
click at [727, 148] on mat-toolbar-row "« Previous » Next Older Messages" at bounding box center [865, 128] width 1332 height 51
click at [721, 173] on div "Try Pausing Moved Stop I live 7 hours away. Im from there but only get service …" at bounding box center [944, 179] width 1019 height 18
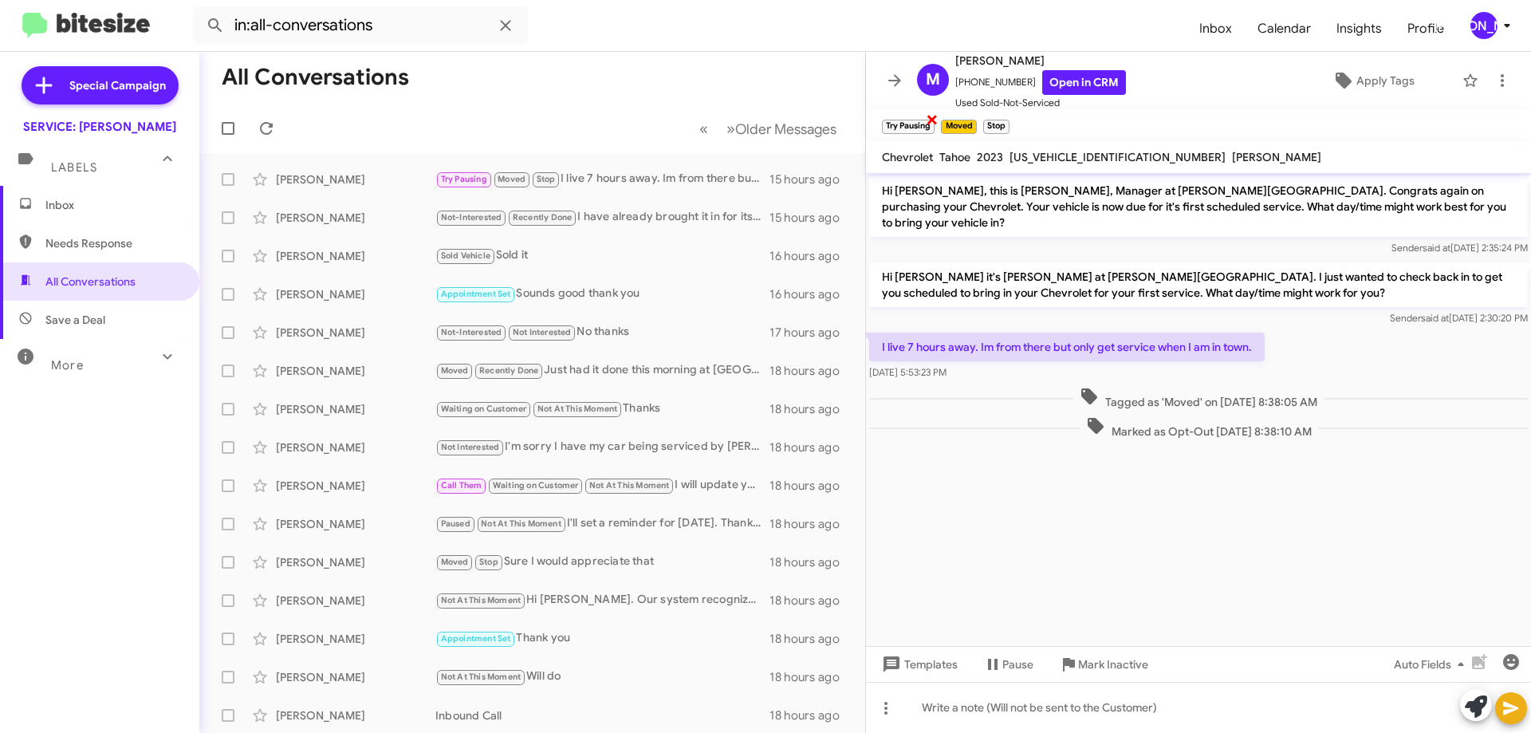
click at [931, 117] on span "×" at bounding box center [932, 118] width 13 height 19
click at [894, 70] on button at bounding box center [895, 81] width 32 height 32
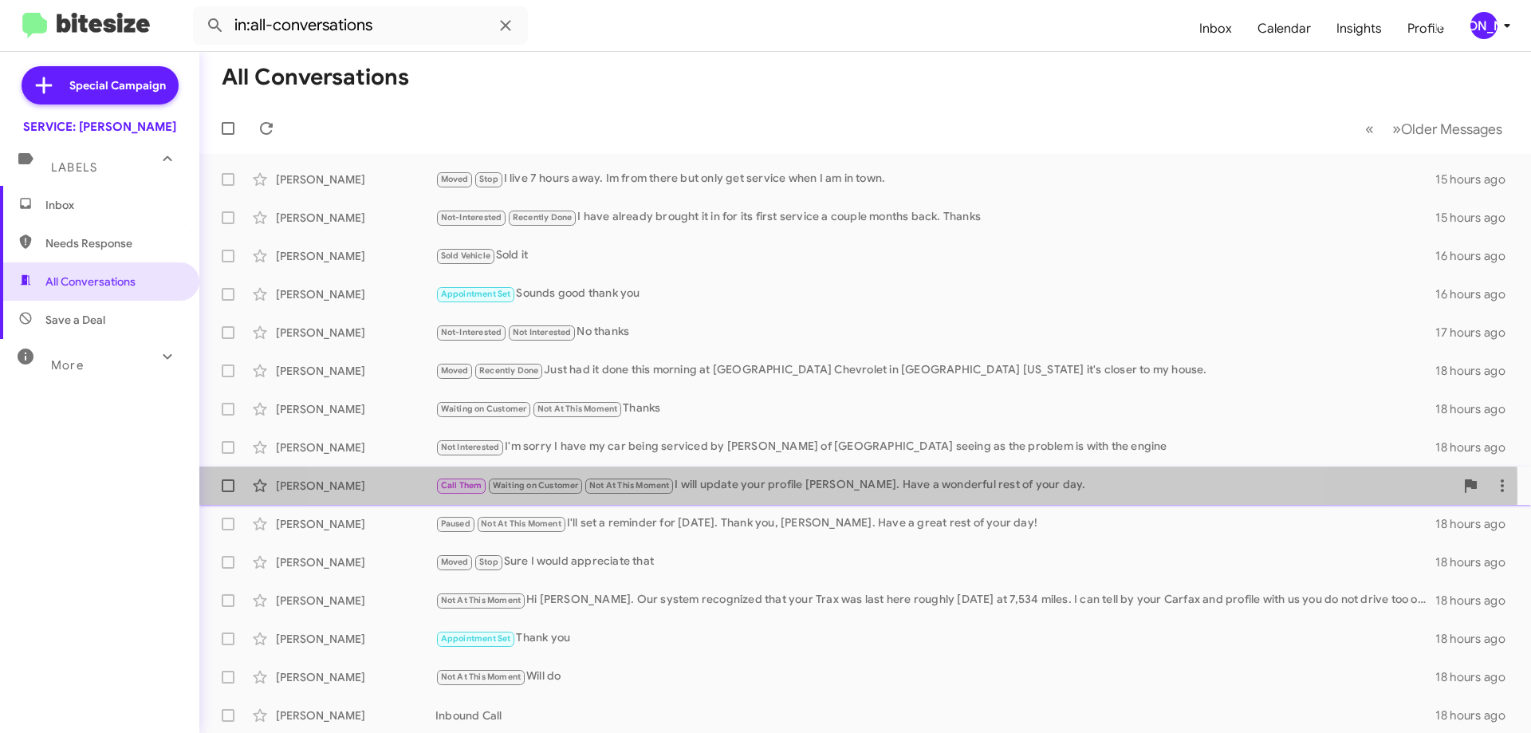
click at [812, 490] on div "Call Them Waiting on Customer Not At This Moment I will update your profile [PE…" at bounding box center [944, 485] width 1019 height 18
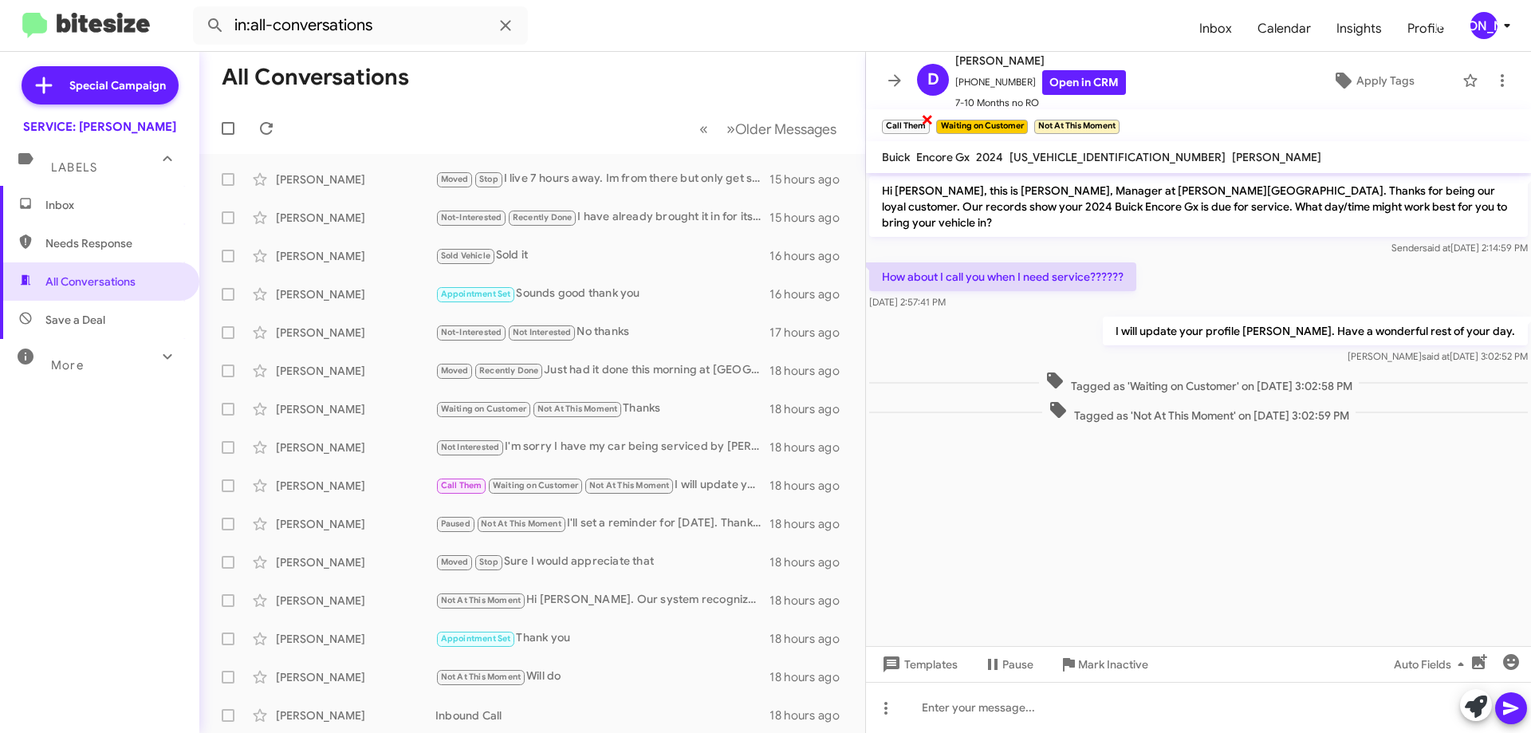
click at [925, 117] on span "×" at bounding box center [927, 118] width 13 height 19
click at [895, 75] on icon at bounding box center [894, 80] width 13 height 12
